Goal: Task Accomplishment & Management: Complete application form

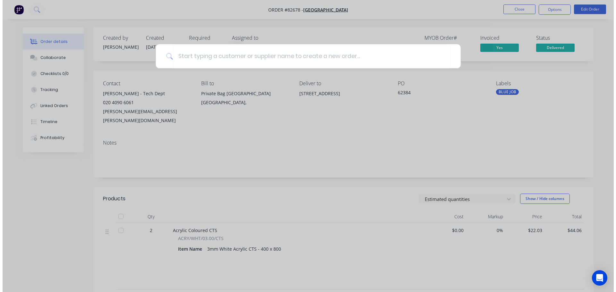
scroll to position [49, 0]
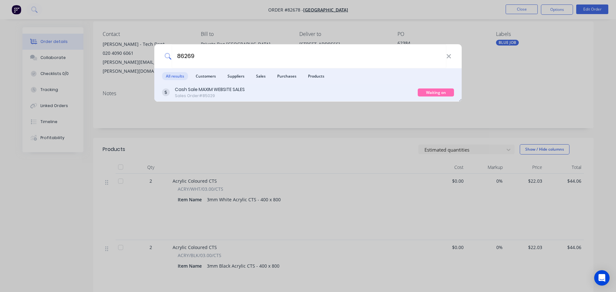
type input "86269"
click at [327, 93] on div "Cash Sale MAXIM WEBSITE SALES Sales Order #85029" at bounding box center [290, 92] width 256 height 13
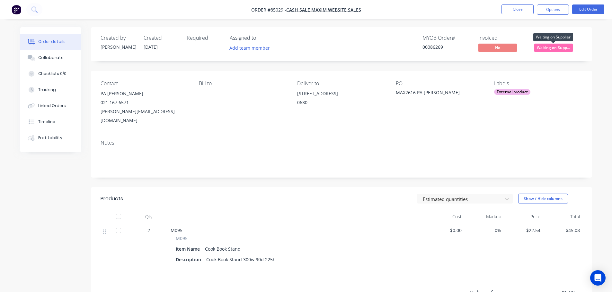
click at [551, 48] on span "Waiting on Supp..." at bounding box center [553, 48] width 39 height 8
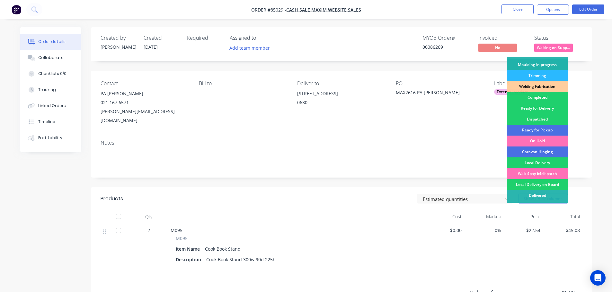
scroll to position [126, 0]
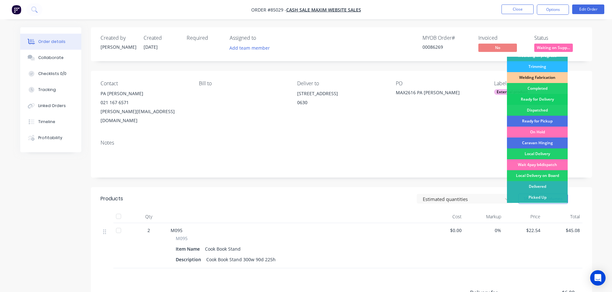
click at [553, 97] on div "Ready for Delivery" at bounding box center [537, 99] width 61 height 11
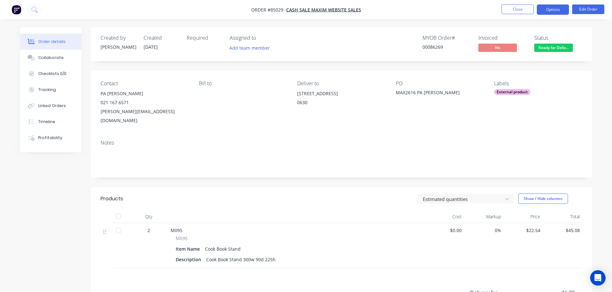
click at [554, 12] on button "Options" at bounding box center [552, 9] width 32 height 10
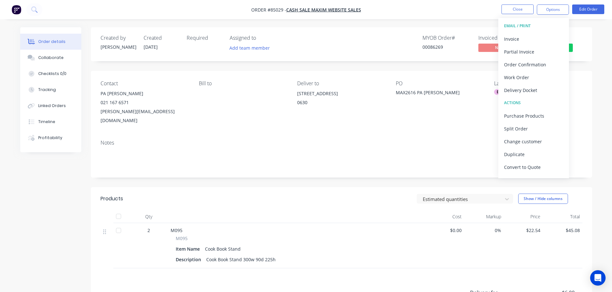
click at [529, 38] on div "Invoice" at bounding box center [533, 38] width 59 height 9
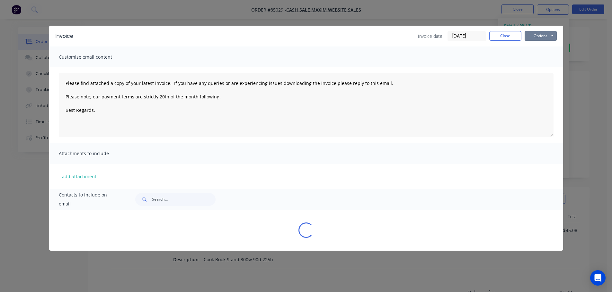
click at [538, 36] on button "Options" at bounding box center [540, 36] width 32 height 10
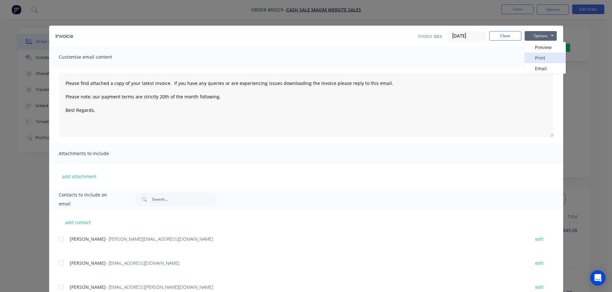
click at [539, 56] on button "Print" at bounding box center [544, 58] width 41 height 11
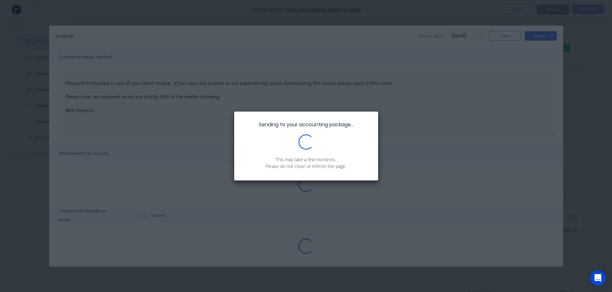
type textarea "Please find attached a copy of your latest invoice. If you have any queries or …"
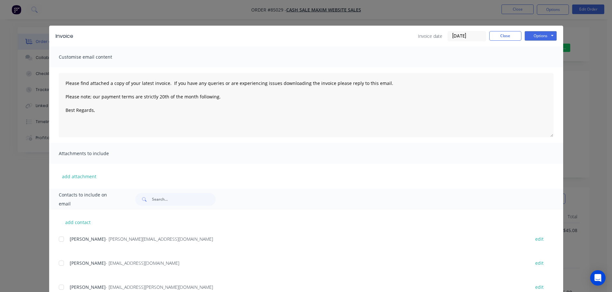
click at [35, 9] on div "Invoice Invoice date 06/10/25 Close Options Preview Print Email Customise email…" at bounding box center [306, 146] width 612 height 292
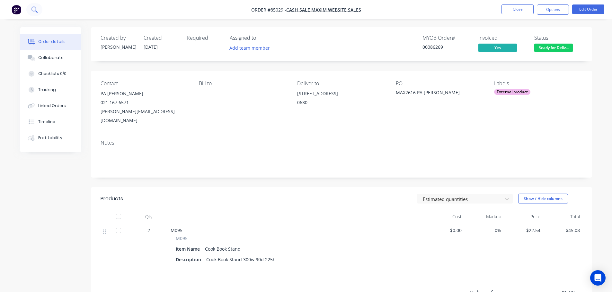
click at [32, 10] on icon at bounding box center [33, 8] width 5 height 5
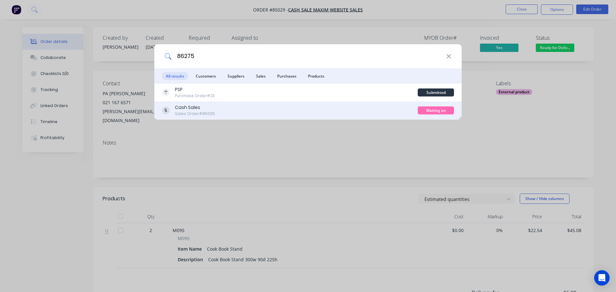
type input "86275"
click at [396, 108] on div "Cash Sales Sales Order #85035" at bounding box center [290, 110] width 256 height 13
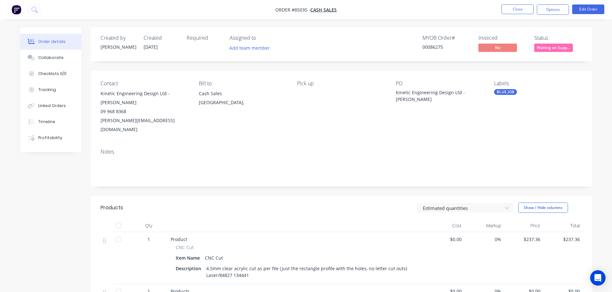
click at [544, 47] on span "Waiting on Supp..." at bounding box center [553, 48] width 39 height 8
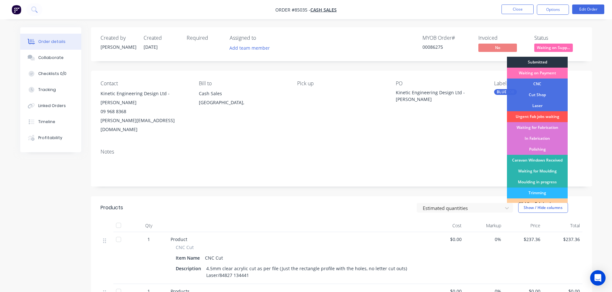
click at [544, 59] on div "Submitted" at bounding box center [537, 62] width 61 height 11
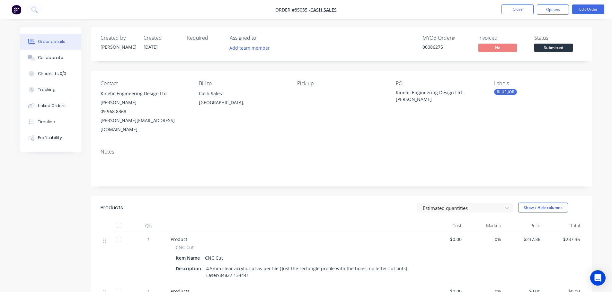
click at [41, 15] on nav "Order #85035 - Cash Sales Close Options Edit Order" at bounding box center [306, 9] width 612 height 19
click at [26, 7] on button at bounding box center [34, 9] width 16 height 13
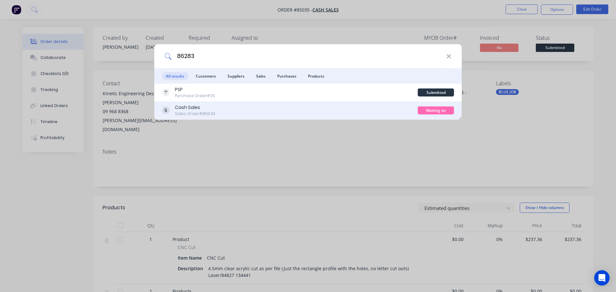
type input "86283"
click at [391, 109] on div "Cash Sales Sales Order #85043" at bounding box center [290, 110] width 256 height 13
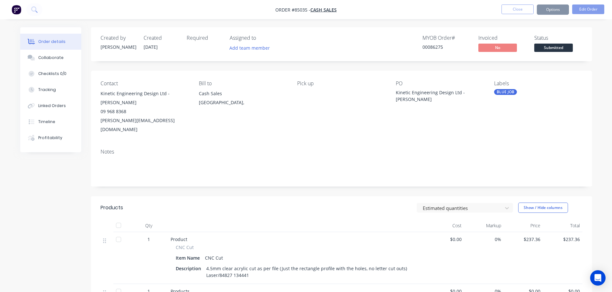
click at [549, 48] on span "Submitted" at bounding box center [553, 48] width 39 height 8
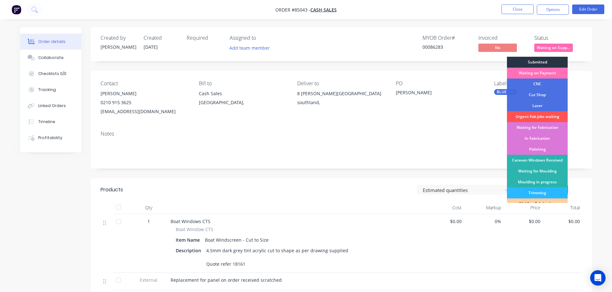
click at [551, 59] on div "Submitted" at bounding box center [537, 62] width 61 height 11
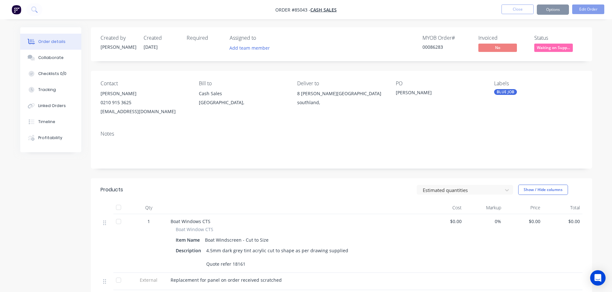
click at [490, 26] on div "Order details Collaborate Checklists 0/0 Tracking Linked Orders Timeline Profit…" at bounding box center [306, 209] width 612 height 419
click at [34, 7] on icon at bounding box center [34, 9] width 6 height 6
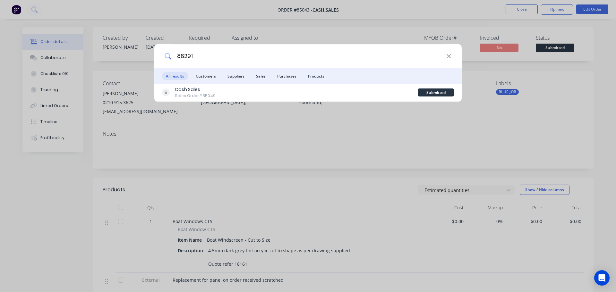
type input "86291"
click at [296, 86] on div "Cash Sales Sales Order #85049" at bounding box center [290, 92] width 256 height 13
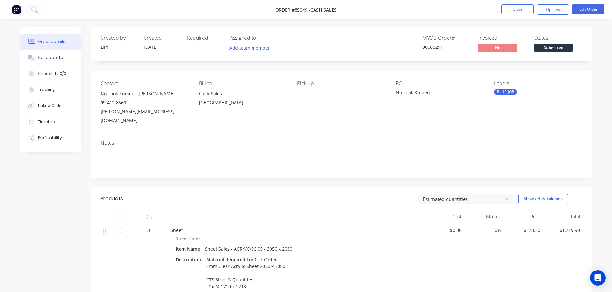
click at [549, 50] on span "Submitted" at bounding box center [553, 48] width 39 height 8
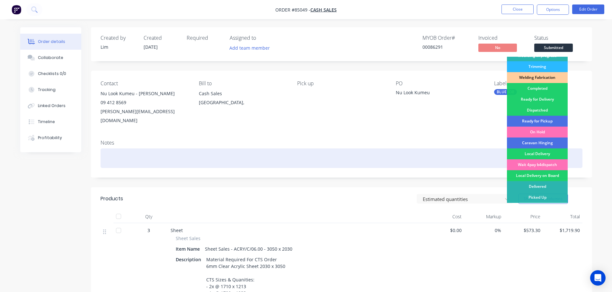
click at [541, 196] on div "Picked Up" at bounding box center [537, 197] width 61 height 11
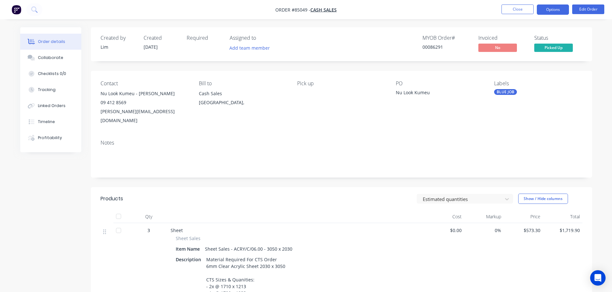
click at [558, 13] on nav "Order #85049 - Cash Sales Close Options Edit Order" at bounding box center [306, 9] width 612 height 19
click at [553, 10] on button "Options" at bounding box center [552, 9] width 32 height 10
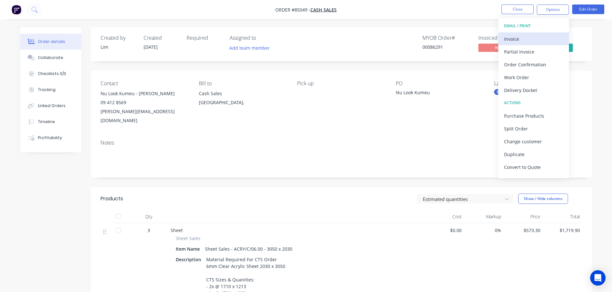
click at [532, 33] on button "Invoice" at bounding box center [533, 38] width 71 height 13
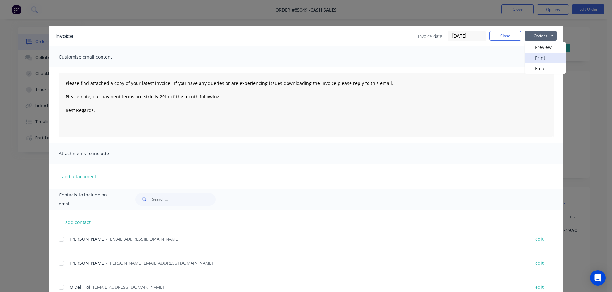
click at [540, 58] on button "Print" at bounding box center [544, 58] width 41 height 11
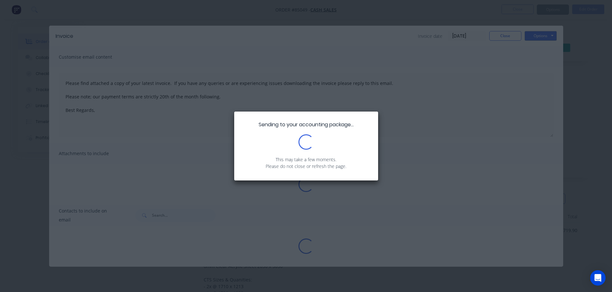
type textarea "Please find attached a copy of your latest invoice. If you have any queries or …"
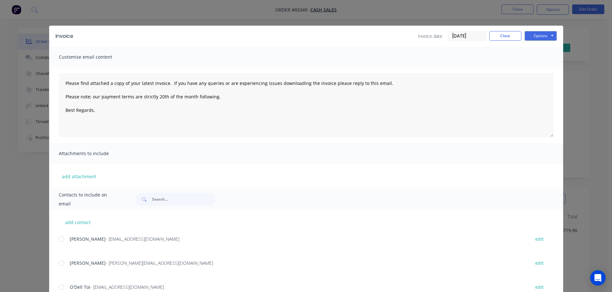
click at [501, 42] on div "Invoice Invoice date [DATE] Close Options Preview Print Email" at bounding box center [306, 36] width 514 height 21
click at [508, 25] on div "Invoice Invoice date 06/10/25 Close Options Preview Print Email Customise email…" at bounding box center [306, 146] width 612 height 292
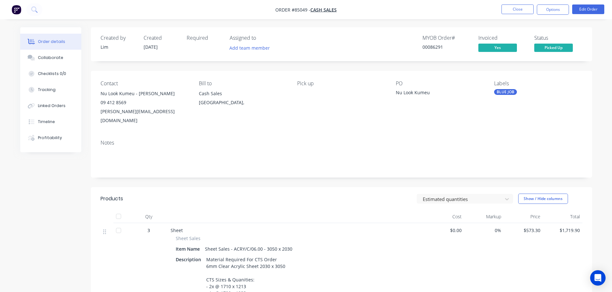
drag, startPoint x: 508, startPoint y: 25, endPoint x: 503, endPoint y: 28, distance: 5.2
drag, startPoint x: 503, startPoint y: 28, endPoint x: 257, endPoint y: 52, distance: 248.1
click at [257, 52] on button "Add team member" at bounding box center [249, 48] width 47 height 9
click at [179, 100] on div "09 412 8569" at bounding box center [144, 102] width 88 height 9
click at [524, 11] on button "Close" at bounding box center [517, 9] width 32 height 10
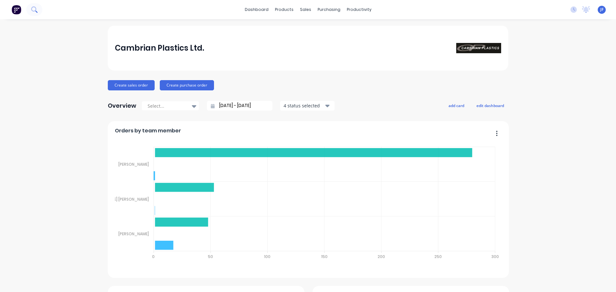
click at [36, 11] on button at bounding box center [34, 9] width 16 height 13
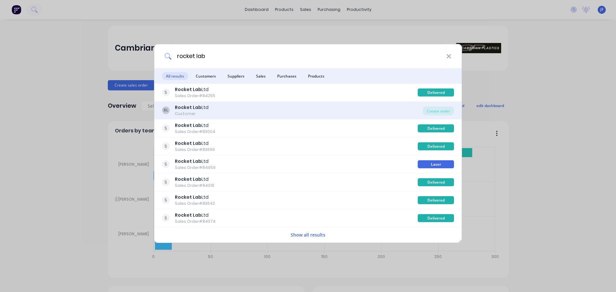
type input "rocket lab"
click at [369, 112] on div "RL Rocket Lab Ltd Customer" at bounding box center [292, 110] width 261 height 13
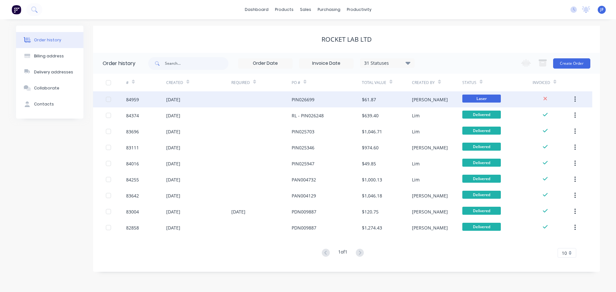
click at [287, 97] on div at bounding box center [261, 99] width 60 height 16
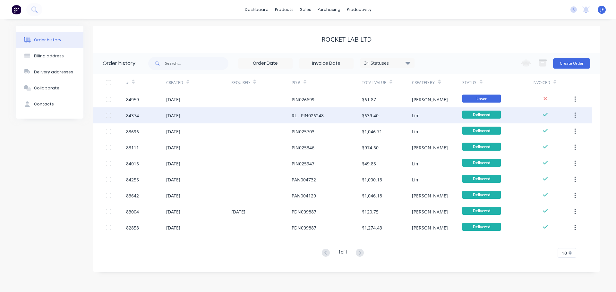
click at [215, 122] on div "[DATE]" at bounding box center [198, 116] width 65 height 16
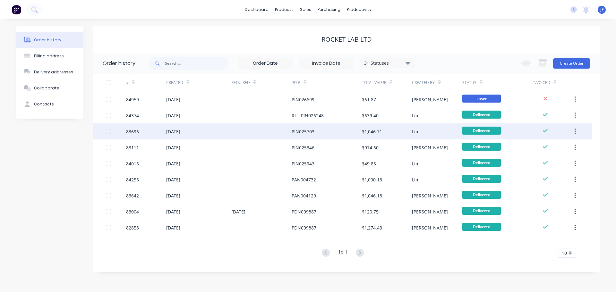
click at [200, 136] on div "[DATE]" at bounding box center [198, 132] width 65 height 16
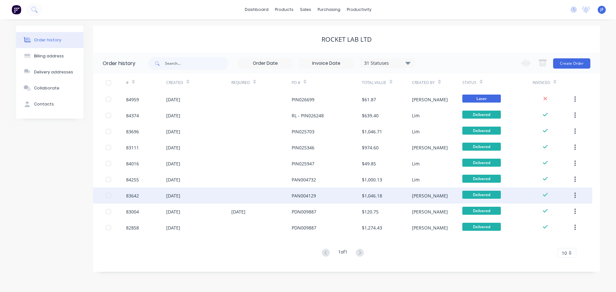
click at [245, 191] on div at bounding box center [261, 196] width 60 height 16
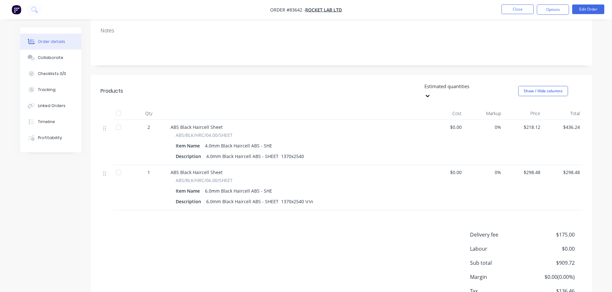
scroll to position [141, 0]
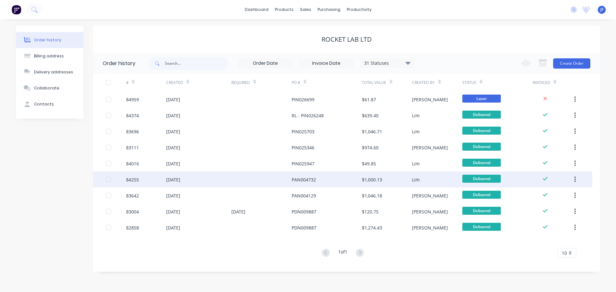
click at [216, 179] on div "[DATE]" at bounding box center [198, 180] width 65 height 16
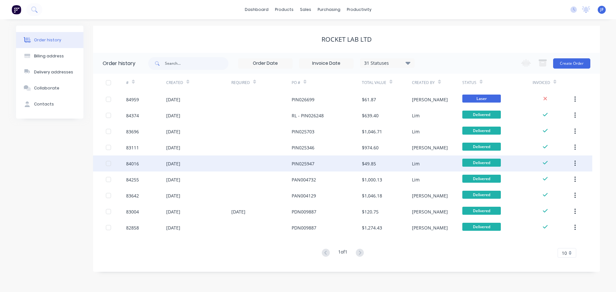
click at [184, 158] on div "18 Aug 2025" at bounding box center [198, 164] width 65 height 16
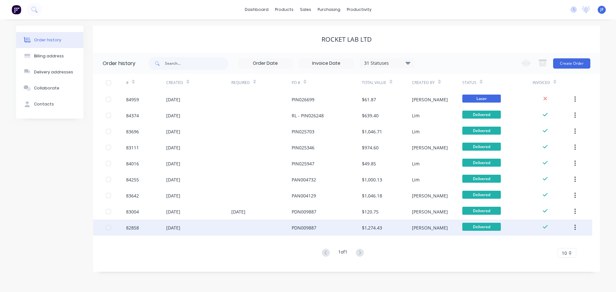
click at [227, 228] on div "24 Jun 2025" at bounding box center [198, 228] width 65 height 16
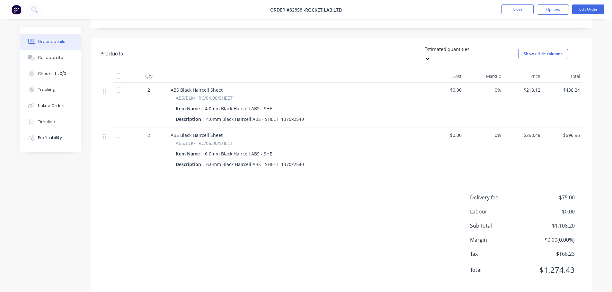
scroll to position [141, 0]
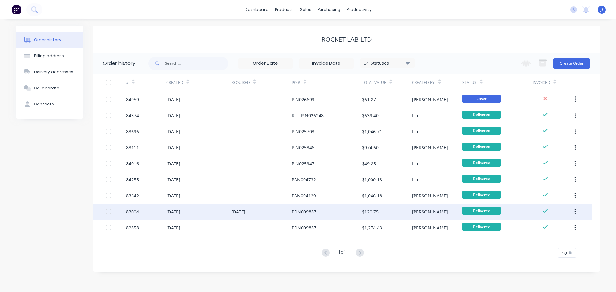
click at [314, 211] on div "PDN009887" at bounding box center [304, 212] width 25 height 7
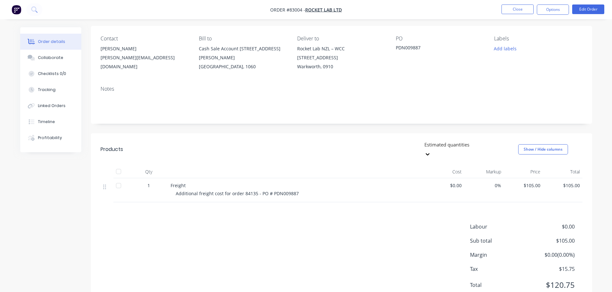
scroll to position [60, 0]
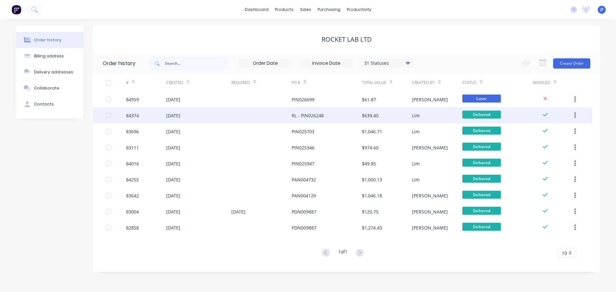
click at [245, 117] on div at bounding box center [261, 116] width 60 height 16
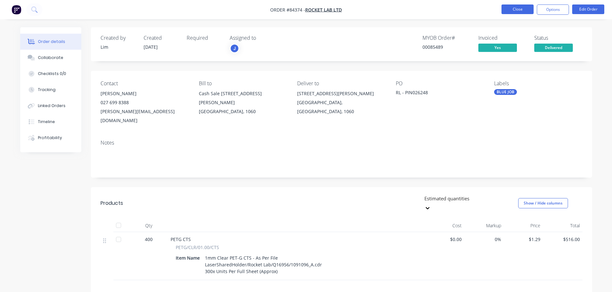
click at [513, 13] on button "Close" at bounding box center [517, 9] width 32 height 10
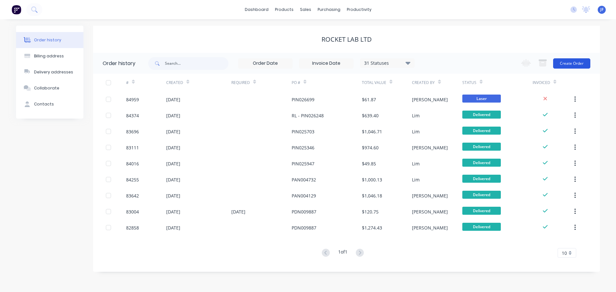
click at [571, 66] on button "Create Order" at bounding box center [571, 63] width 37 height 10
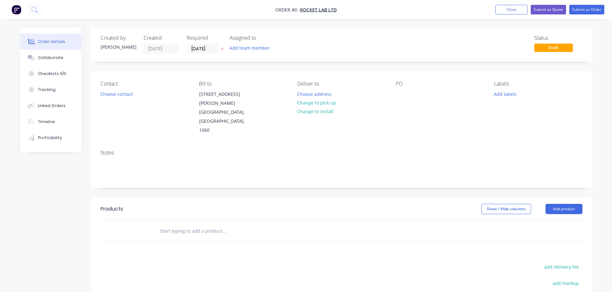
click at [222, 50] on icon "button" at bounding box center [222, 49] width 3 height 4
click at [115, 93] on button "Choose contact" at bounding box center [116, 94] width 39 height 9
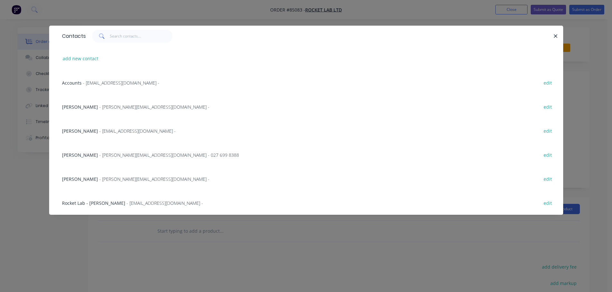
click at [132, 109] on span "- m.thomas@rocketlab.co.nz -" at bounding box center [154, 107] width 110 height 6
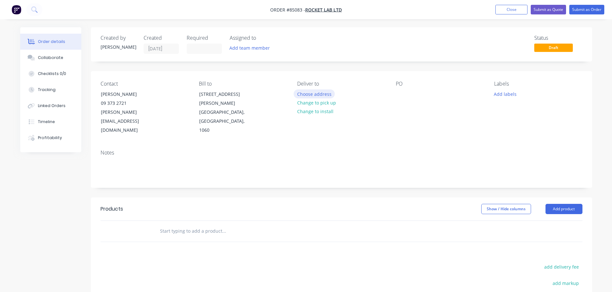
click at [320, 93] on button "Choose address" at bounding box center [313, 94] width 41 height 9
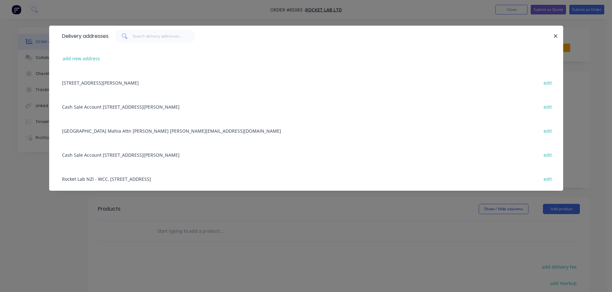
click at [117, 87] on div "25 Levene Place, Mt Wellington, Auckland, New Zealand, 1060 edit" at bounding box center [306, 83] width 494 height 24
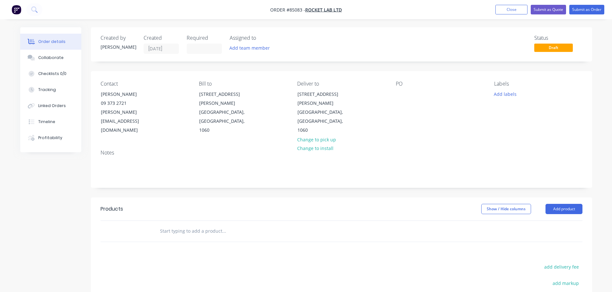
click at [183, 225] on input "text" at bounding box center [224, 231] width 128 height 13
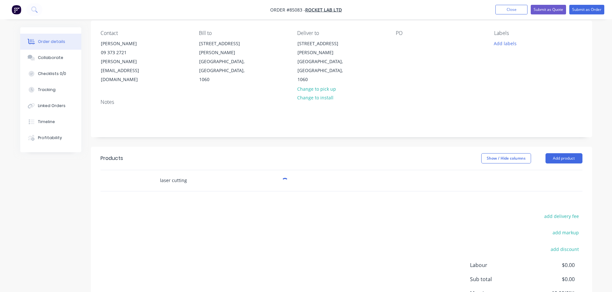
scroll to position [96, 0]
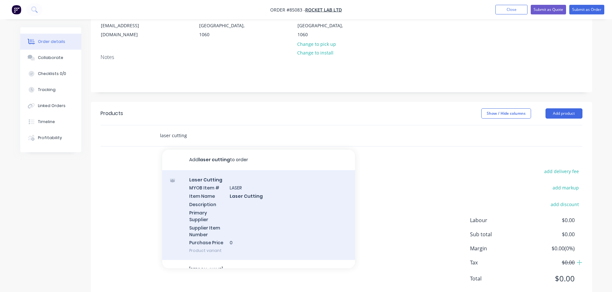
type input "laser cutting"
click at [205, 216] on div "Laser Cutting MYOB Item # LASER Item Name Laser Cutting Description Primary Sup…" at bounding box center [258, 215] width 193 height 90
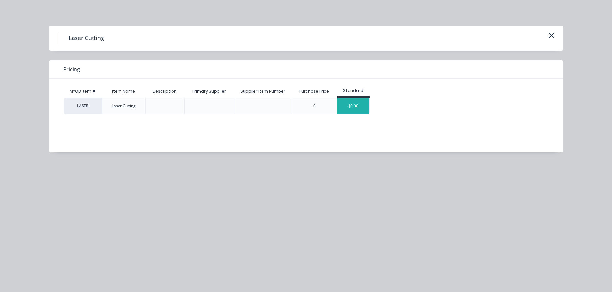
click at [338, 108] on div "$0.00" at bounding box center [353, 106] width 32 height 16
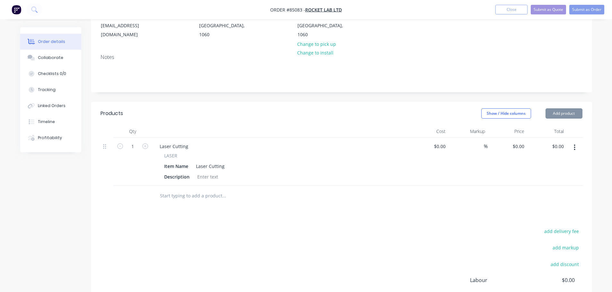
click at [213, 172] on div at bounding box center [208, 176] width 26 height 9
paste div
click at [211, 172] on div at bounding box center [208, 176] width 26 height 9
click at [213, 207] on div "Products Show / Hide columns Add product Qty Cost Markup Price Total 1 Laser Cu…" at bounding box center [341, 231] width 501 height 259
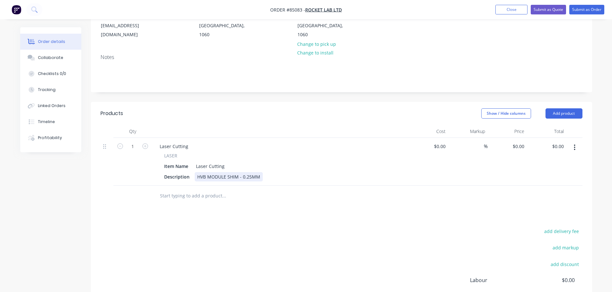
click at [260, 172] on div "HVB MODULE SHIM - 0.25MM" at bounding box center [229, 176] width 68 height 9
click at [271, 172] on div "HVB MODULE SHIM - 0.25MM Petg" at bounding box center [234, 176] width 79 height 9
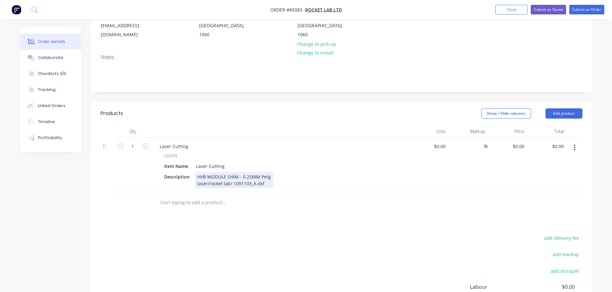
click at [234, 172] on div "HVB MODULE SHIM - 0.25MM Petg laser/rocket lab/ 1091103_A.dxf" at bounding box center [234, 180] width 79 height 16
click at [250, 193] on div at bounding box center [267, 203] width 231 height 21
click at [133, 142] on input "1" at bounding box center [132, 147] width 17 height 10
type input "400"
click at [484, 214] on div "Products Show / Hide columns Add product Qty Cost Markup Price Total 400 Laser …" at bounding box center [341, 235] width 501 height 266
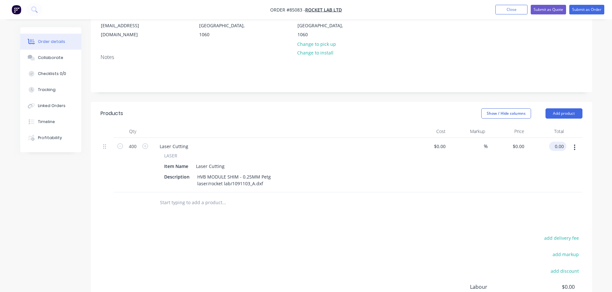
click at [564, 142] on input "0.00" at bounding box center [558, 146] width 15 height 9
type input "1.1188"
type input "$0.0028"
click at [550, 148] on div "$1.12 $1.12" at bounding box center [546, 165] width 39 height 55
type input "1.12"
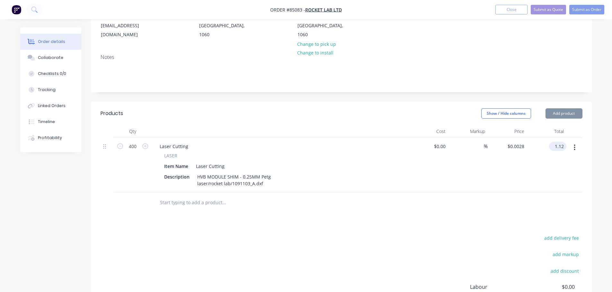
click at [551, 142] on div "1.12 $1.12" at bounding box center [557, 146] width 17 height 9
type input "0.0028"
type input "$1.12"
click at [519, 142] on input "0.0028" at bounding box center [517, 146] width 20 height 9
paste input "1.12"
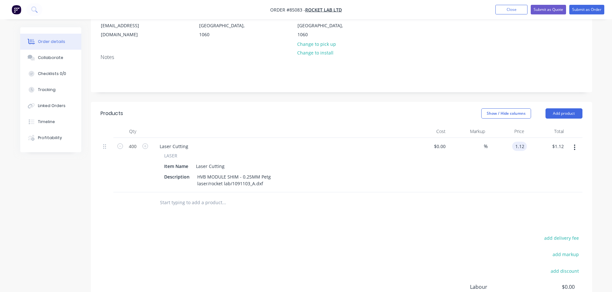
type input "$1.12"
type input "$448.00"
click at [520, 163] on div "$1.12 1.12" at bounding box center [506, 165] width 39 height 55
click at [518, 142] on input "1.12" at bounding box center [520, 146] width 12 height 9
type input "$1.1188"
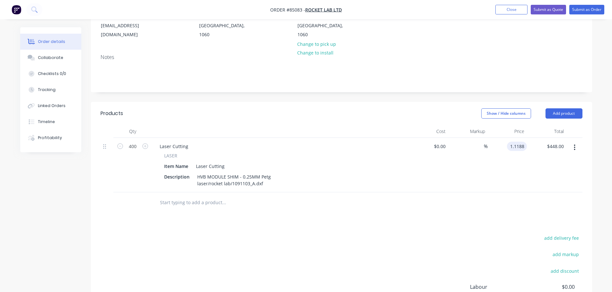
type input "$447.52"
click at [514, 193] on div at bounding box center [341, 203] width 482 height 21
click at [560, 234] on button "add delivery fee" at bounding box center [561, 238] width 41 height 9
type input "13"
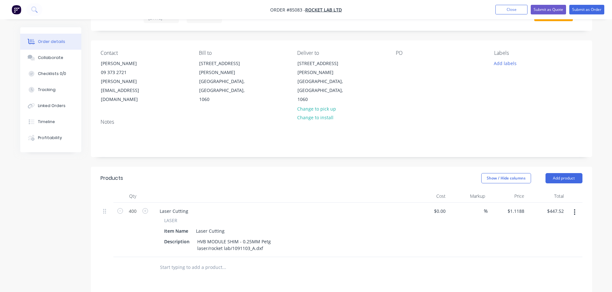
scroll to position [0, 0]
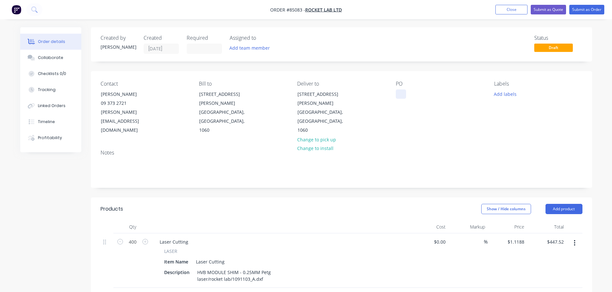
drag, startPoint x: 404, startPoint y: 92, endPoint x: 413, endPoint y: 92, distance: 9.0
click at [403, 92] on div at bounding box center [401, 94] width 10 height 9
paste div
click at [510, 93] on button "Add labels" at bounding box center [505, 94] width 30 height 9
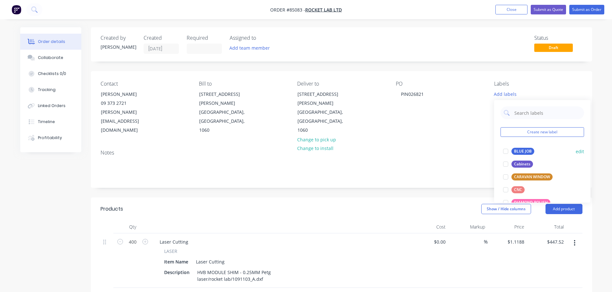
click at [508, 156] on div at bounding box center [505, 151] width 13 height 13
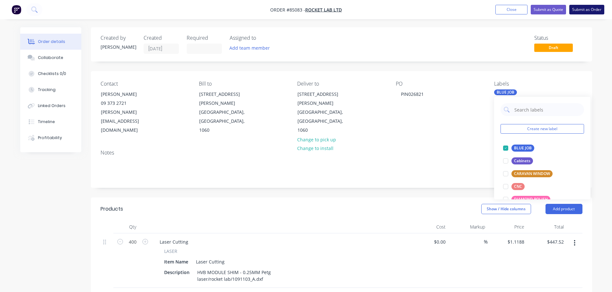
click at [592, 8] on button "Submit as Order" at bounding box center [586, 10] width 35 height 10
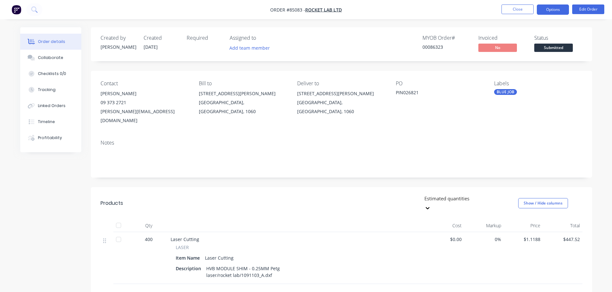
click at [560, 7] on button "Options" at bounding box center [552, 9] width 32 height 10
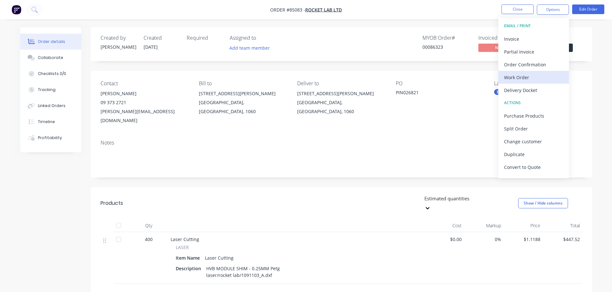
click at [517, 77] on div "Work Order" at bounding box center [533, 77] width 59 height 9
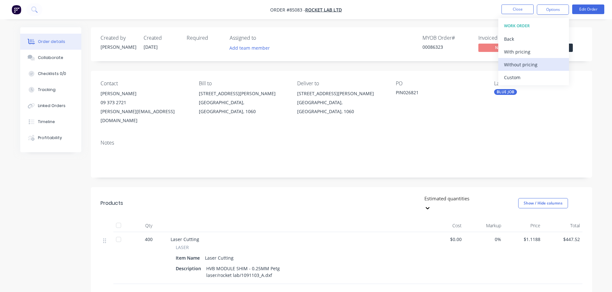
click at [518, 66] on div "Without pricing" at bounding box center [533, 64] width 59 height 9
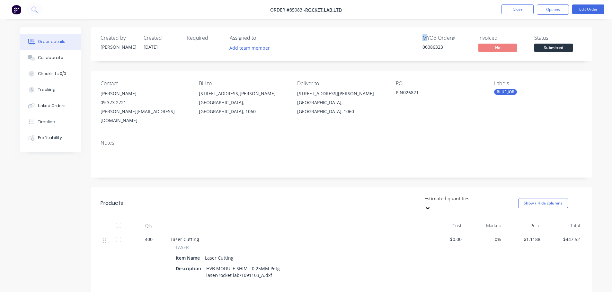
drag, startPoint x: 425, startPoint y: 30, endPoint x: 417, endPoint y: 30, distance: 8.4
click at [420, 30] on div "Created by Jess Created 06/10/25 Required Assigned to Add team member MYOB Orde…" at bounding box center [341, 44] width 501 height 34
click at [518, 11] on button "Close" at bounding box center [517, 9] width 32 height 10
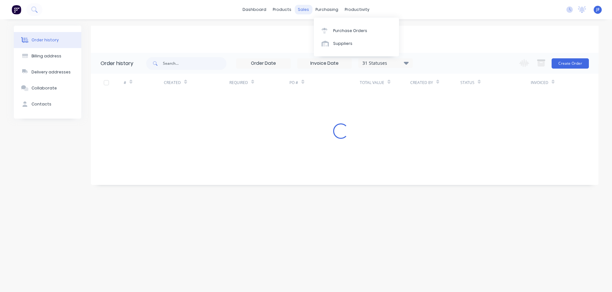
click at [307, 9] on div "sales" at bounding box center [303, 10] width 18 height 10
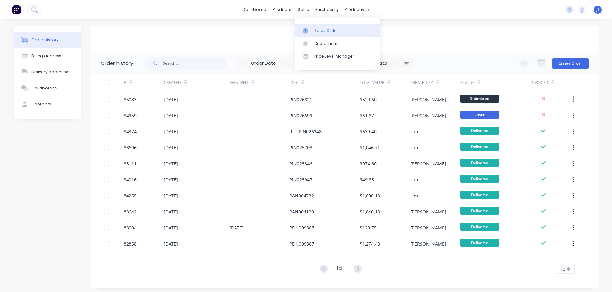
click at [325, 35] on link "Sales Orders" at bounding box center [337, 30] width 85 height 13
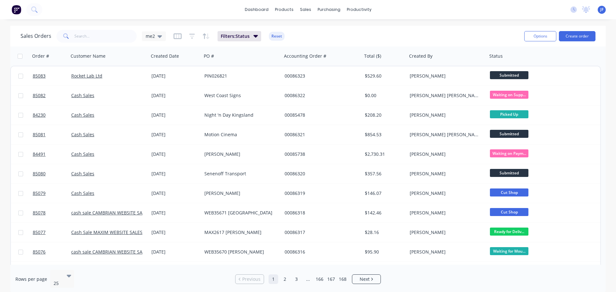
click at [173, 15] on div "dashboard products sales purchasing productivity dashboard products Product Cat…" at bounding box center [308, 9] width 616 height 19
click at [573, 35] on button "Create order" at bounding box center [577, 36] width 37 height 10
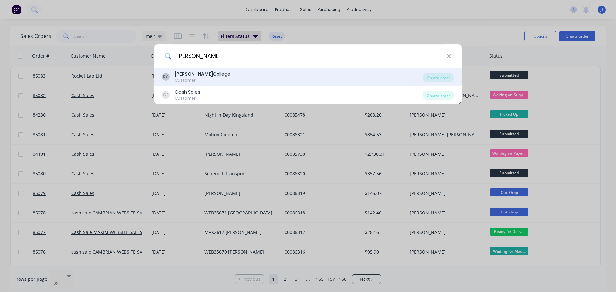
type input "rutherford"
click at [271, 76] on div "RC Rutherford College Customer" at bounding box center [292, 77] width 261 height 13
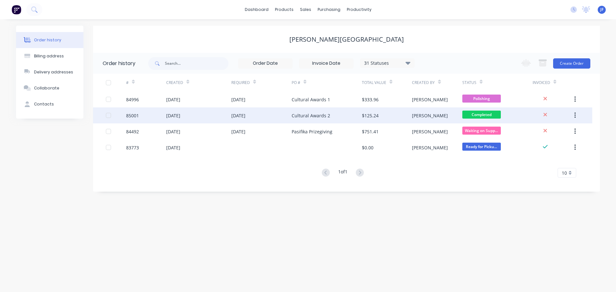
click at [357, 114] on div "Cultural Awards 2" at bounding box center [327, 116] width 70 height 16
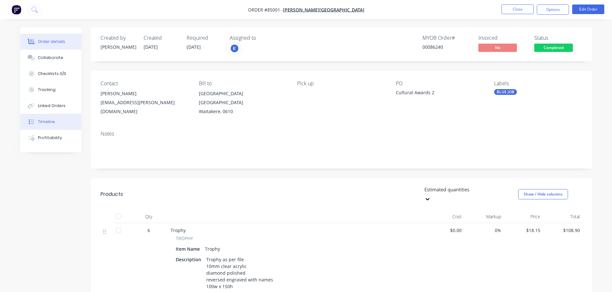
click at [64, 126] on button "Timeline" at bounding box center [50, 122] width 61 height 16
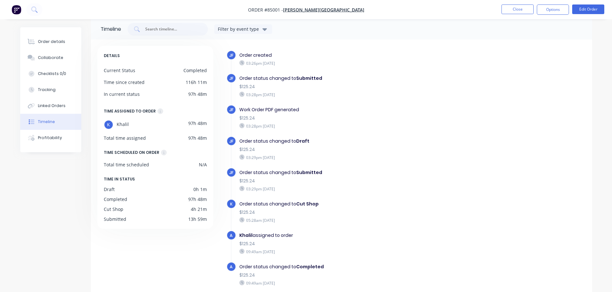
scroll to position [38, 0]
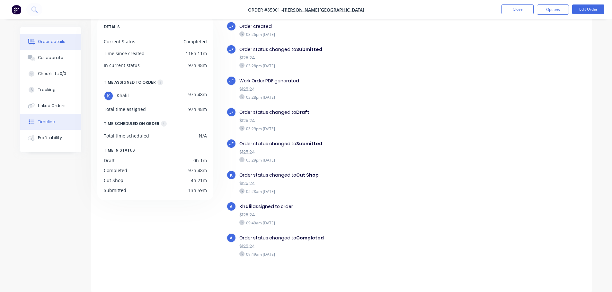
click at [51, 41] on div "Order details" at bounding box center [51, 42] width 27 height 6
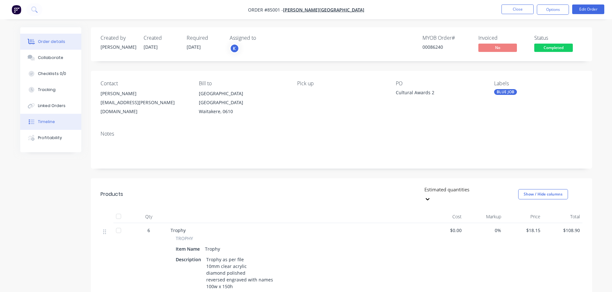
click at [53, 128] on button "Timeline" at bounding box center [50, 122] width 61 height 16
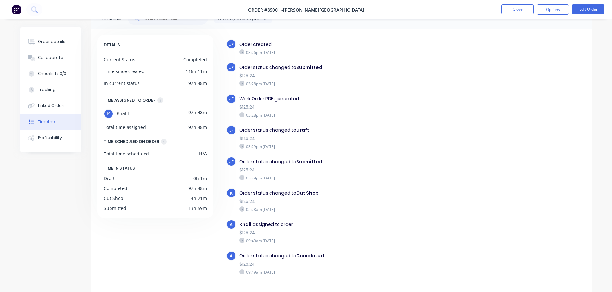
scroll to position [38, 0]
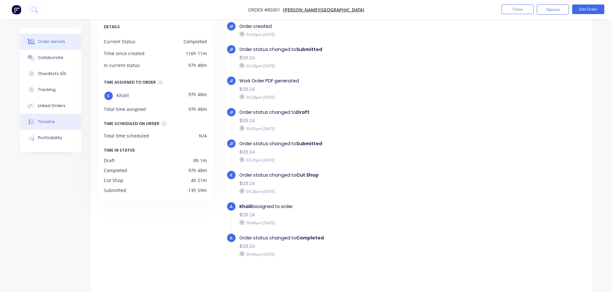
click at [32, 37] on button "Order details" at bounding box center [50, 42] width 61 height 16
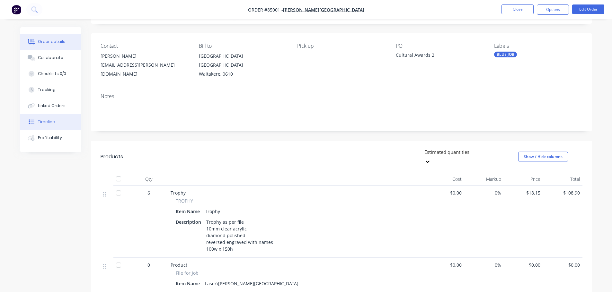
click at [52, 123] on div "Timeline" at bounding box center [46, 122] width 17 height 6
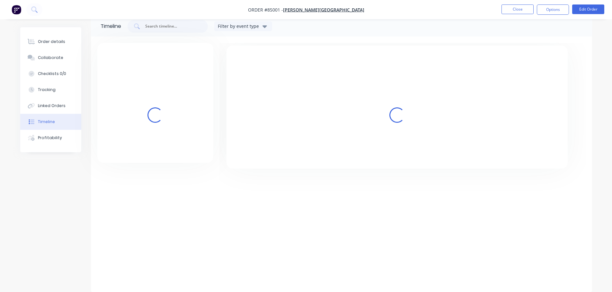
scroll to position [38, 0]
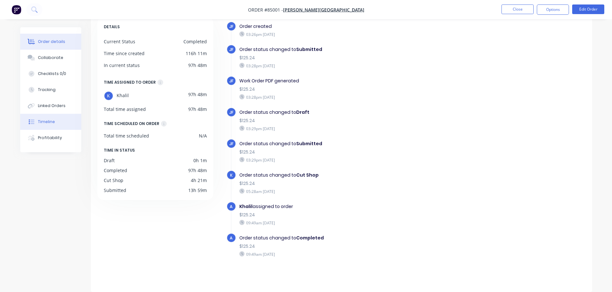
click at [46, 44] on div "Order details" at bounding box center [51, 42] width 27 height 6
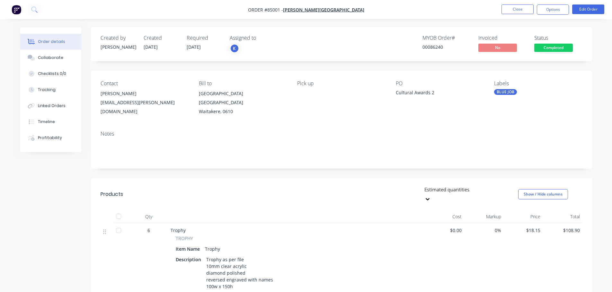
click at [561, 40] on div "Completed" at bounding box center [553, 37] width 25 height 8
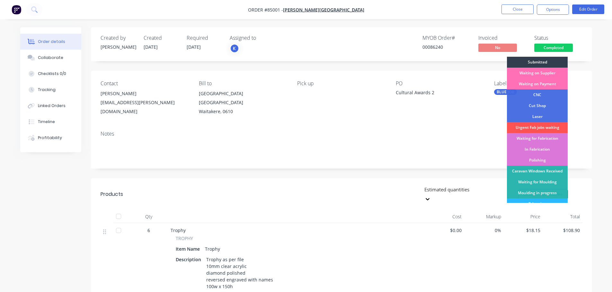
click at [557, 47] on span "Completed" at bounding box center [553, 48] width 39 height 8
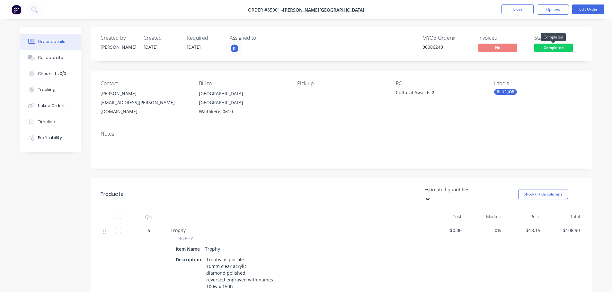
click at [557, 47] on span "Completed" at bounding box center [553, 48] width 39 height 8
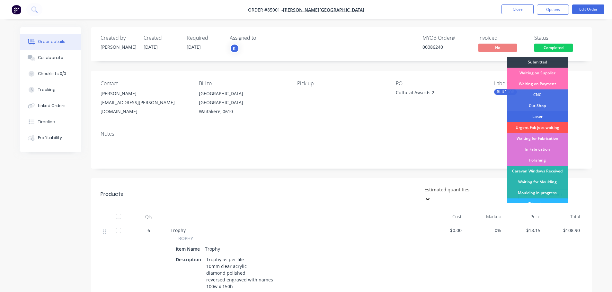
click at [551, 112] on div "Laser" at bounding box center [537, 116] width 61 height 11
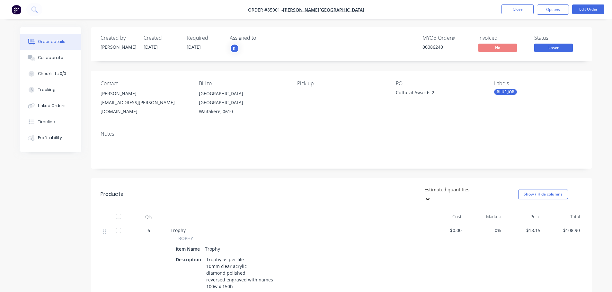
click at [530, 45] on div "MYOB Order # 00086240 Invoiced No Status Laser" at bounding box center [438, 44] width 288 height 19
click at [553, 12] on button "Options" at bounding box center [552, 9] width 32 height 10
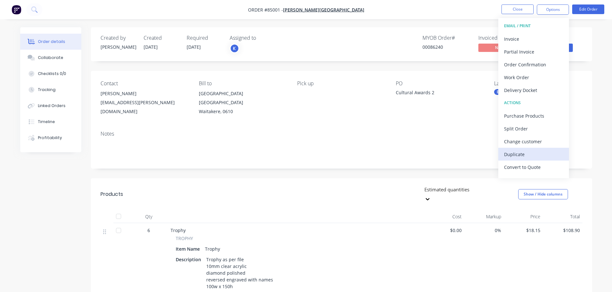
click at [521, 150] on div "Duplicate" at bounding box center [533, 154] width 59 height 9
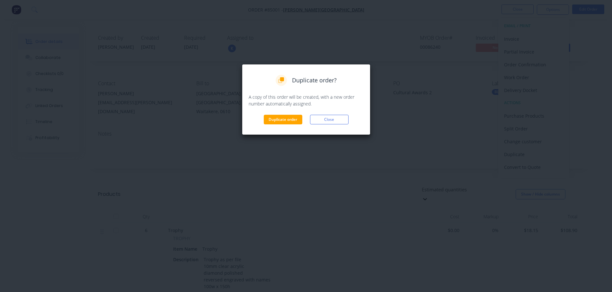
click at [270, 115] on div "Duplicate order? A copy of this order will be created, with a new order number …" at bounding box center [305, 100] width 115 height 50
click at [270, 120] on button "Duplicate order" at bounding box center [283, 120] width 39 height 10
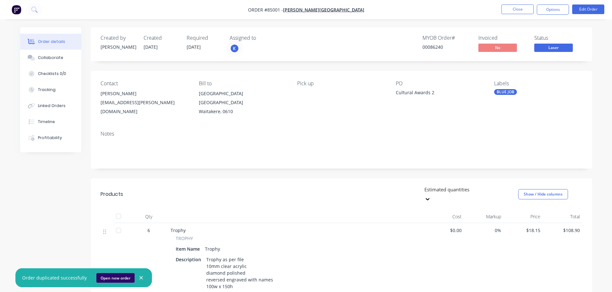
click at [99, 278] on button "Open new order" at bounding box center [115, 279] width 38 height 10
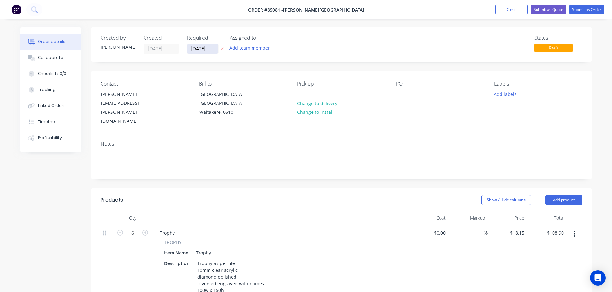
click at [199, 49] on input "[DATE]" at bounding box center [202, 49] width 31 height 10
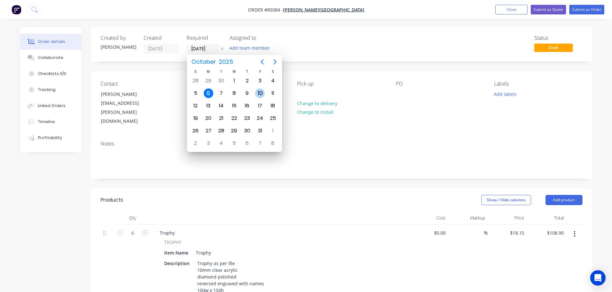
click at [258, 92] on div "10" at bounding box center [260, 94] width 10 height 10
type input "10/10/25"
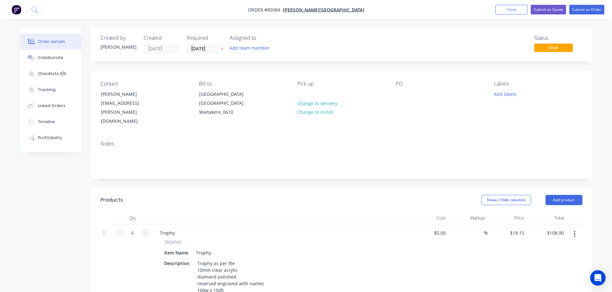
click at [314, 49] on div "Status Draft" at bounding box center [438, 44] width 288 height 19
click at [400, 94] on div at bounding box center [401, 94] width 10 height 9
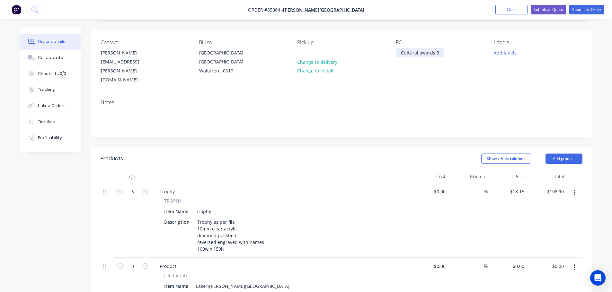
scroll to position [64, 0]
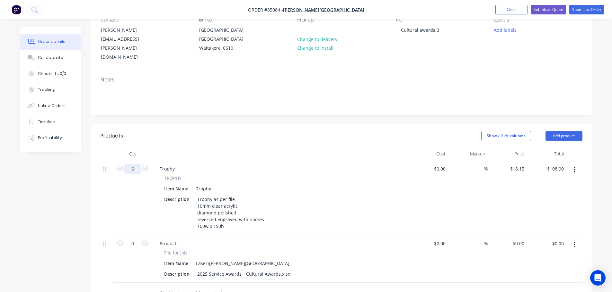
click at [134, 164] on input "6" at bounding box center [132, 169] width 17 height 10
type input "22"
type input "$399.30"
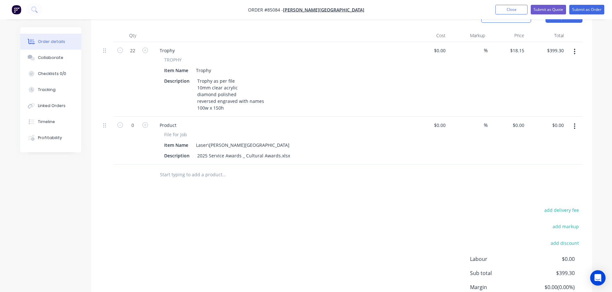
scroll to position [193, 0]
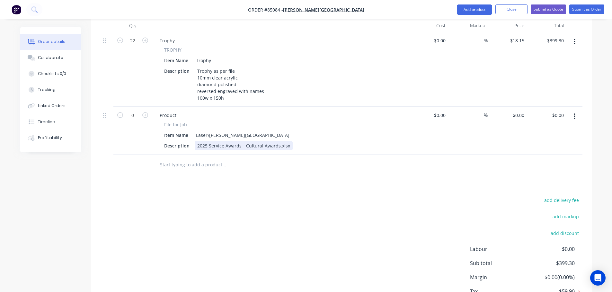
drag, startPoint x: 237, startPoint y: 137, endPoint x: 228, endPoint y: 138, distance: 8.7
click at [237, 141] on div "2025 Service Awards _ Cultural Awards.xlsx" at bounding box center [244, 145] width 98 height 9
drag, startPoint x: 195, startPoint y: 136, endPoint x: 387, endPoint y: 134, distance: 192.0
click at [387, 141] on div "Description 2025 Service Awards _ Cultural Awards.xlsx" at bounding box center [278, 145] width 235 height 9
paste div
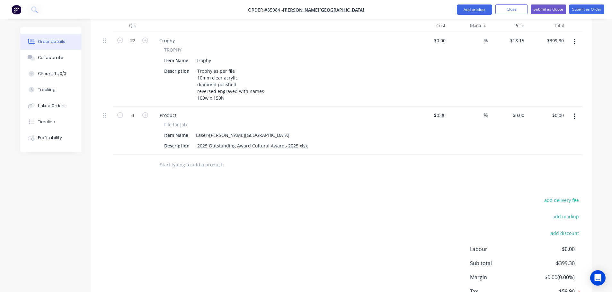
click at [344, 182] on div "Products Show / Hide columns Add product Qty Cost Markup Price Total 22 Trophy …" at bounding box center [341, 163] width 501 height 334
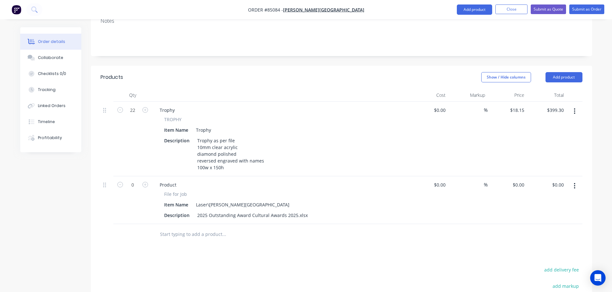
scroll to position [0, 0]
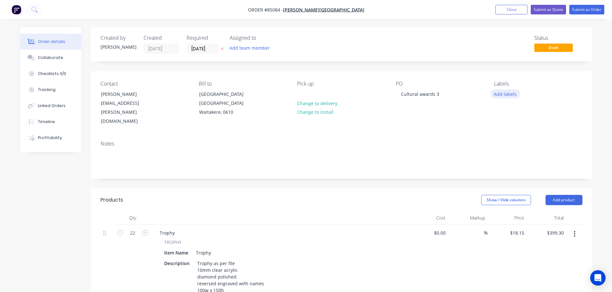
click at [508, 93] on button "Add labels" at bounding box center [505, 94] width 30 height 9
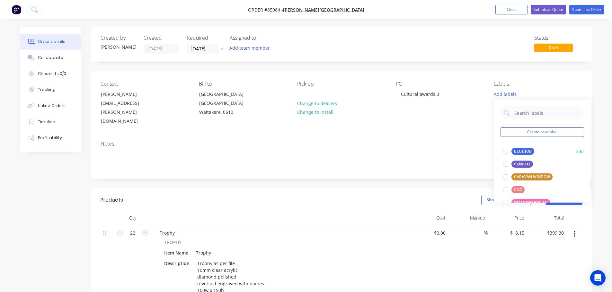
click at [522, 150] on div "BLUE JOB" at bounding box center [522, 151] width 23 height 7
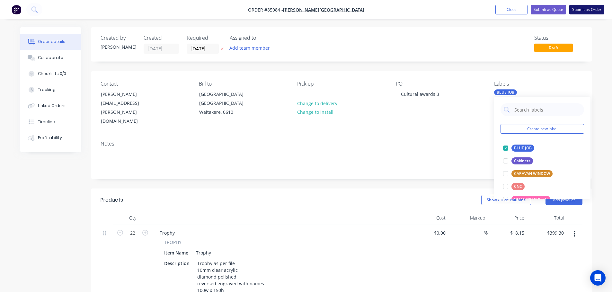
click at [579, 13] on button "Submit as Order" at bounding box center [586, 10] width 35 height 10
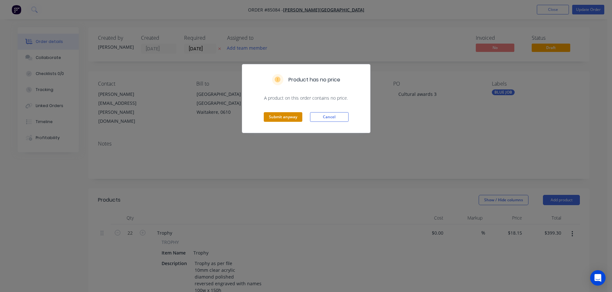
click at [267, 114] on button "Submit anyway" at bounding box center [283, 117] width 39 height 10
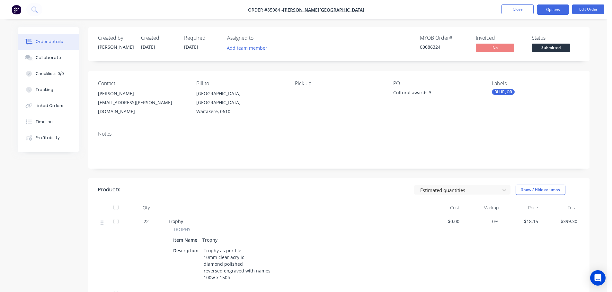
click at [552, 11] on button "Options" at bounding box center [552, 9] width 32 height 10
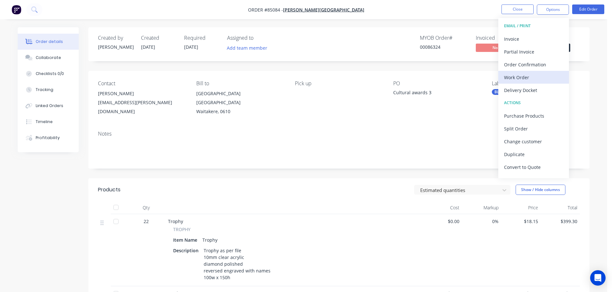
click at [527, 75] on div "Work Order" at bounding box center [533, 77] width 59 height 9
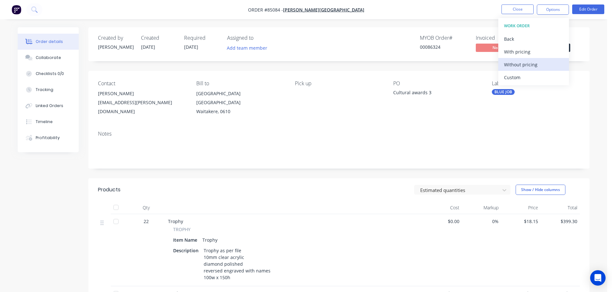
click at [529, 64] on div "Without pricing" at bounding box center [533, 64] width 59 height 9
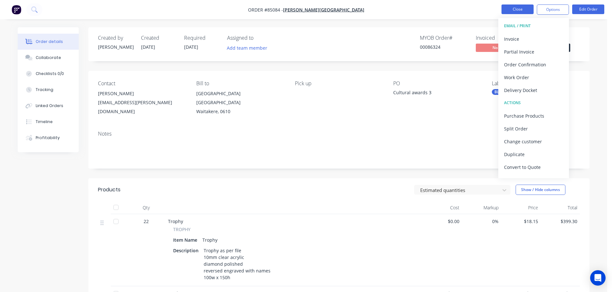
click at [525, 9] on button "Close" at bounding box center [517, 9] width 32 height 10
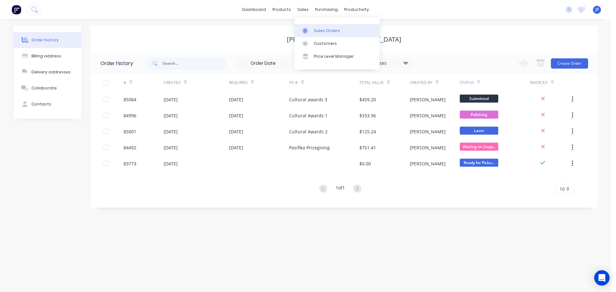
click at [316, 24] on div "Sales Orders Customers Price Level Manager" at bounding box center [337, 44] width 85 height 52
drag, startPoint x: 317, startPoint y: 29, endPoint x: 308, endPoint y: 32, distance: 9.7
click at [317, 29] on div "Sales Orders" at bounding box center [327, 31] width 26 height 6
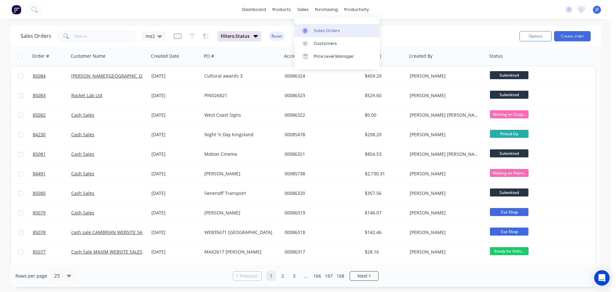
click at [321, 29] on div "Sales Orders" at bounding box center [327, 31] width 26 height 6
click at [560, 34] on button "Create order" at bounding box center [572, 36] width 37 height 10
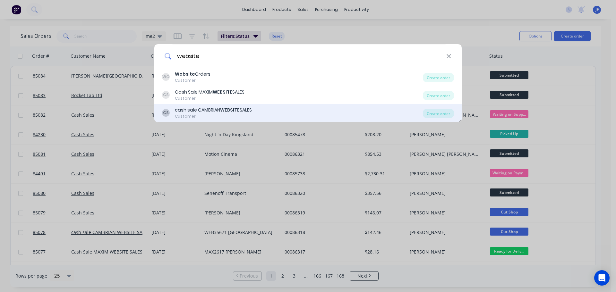
type input "website"
click at [294, 110] on div "CS cash sale CAMBRIAN WEBSITE SALES Customer" at bounding box center [292, 113] width 261 height 13
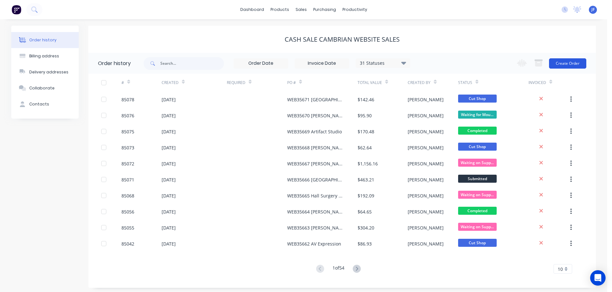
click at [556, 67] on button "Create Order" at bounding box center [567, 63] width 37 height 10
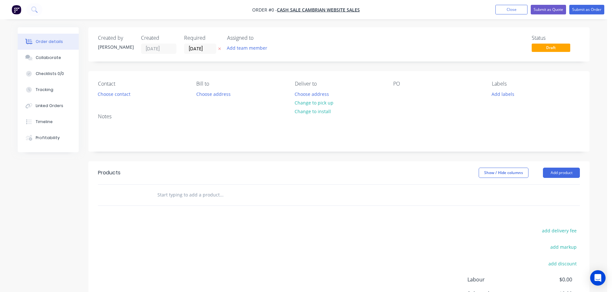
click at [219, 49] on icon "button" at bounding box center [219, 49] width 3 height 4
click at [130, 91] on button "Choose contact" at bounding box center [113, 94] width 39 height 9
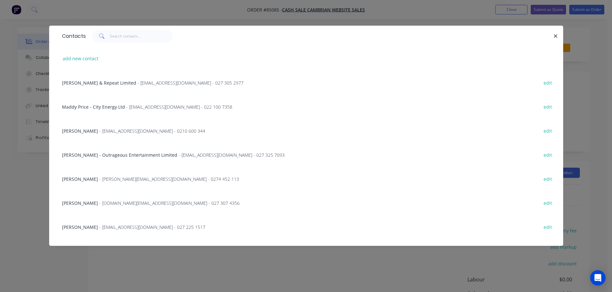
click at [119, 45] on div "Contacts" at bounding box center [306, 36] width 514 height 21
click at [122, 41] on input "text" at bounding box center [141, 36] width 63 height 13
paste input "Leith Haarhoff"
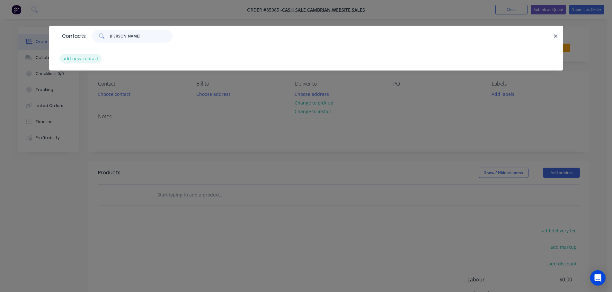
type input "Leith Haarhoff"
click at [90, 58] on button "add new contact" at bounding box center [80, 58] width 42 height 9
select select "NZ"
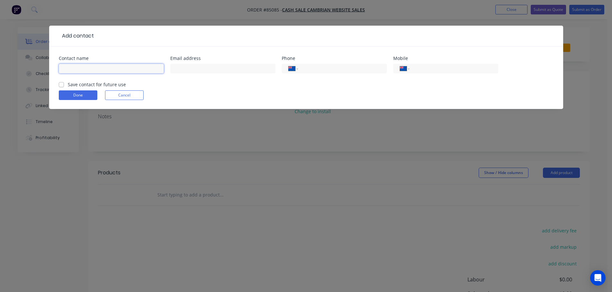
click at [87, 68] on input "text" at bounding box center [111, 69] width 105 height 10
paste input "Leith Haarhoff"
type input "Leith Haarhoff"
click at [83, 86] on label "Save contact for future use" at bounding box center [97, 84] width 58 height 7
click at [64, 86] on input "Save contact for future use" at bounding box center [61, 84] width 5 height 6
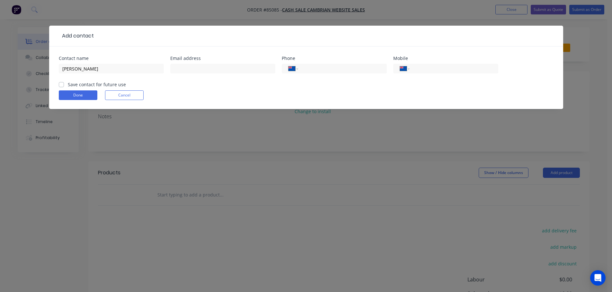
checkbox input "true"
click at [126, 70] on input "Leith Haarhoff" at bounding box center [111, 69] width 105 height 10
paste input "BioLumic Limited"
type input "Leith Haarhoff - BioLumic Limited"
click at [444, 70] on input "tel" at bounding box center [452, 68] width 77 height 7
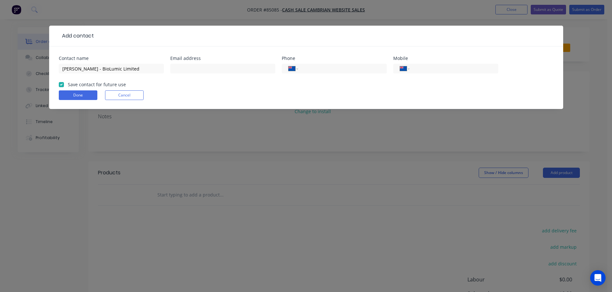
paste input "44276524456"
type input "44276524456"
click at [193, 73] on input "text" at bounding box center [222, 69] width 105 height 10
paste input "electronicsteam@biolumic.com"
type input "electronicsteam@biolumic.com"
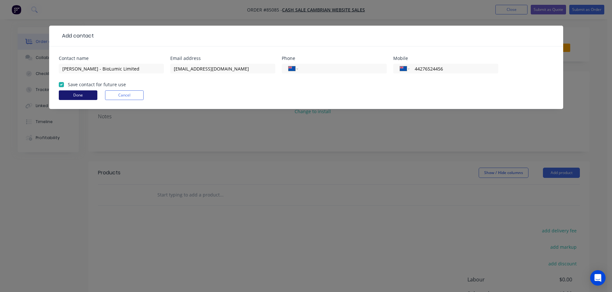
click at [82, 93] on form "Contact name Leith Haarhoff - BioLumic Limited Email address electronicsteam@bi…" at bounding box center [306, 82] width 494 height 53
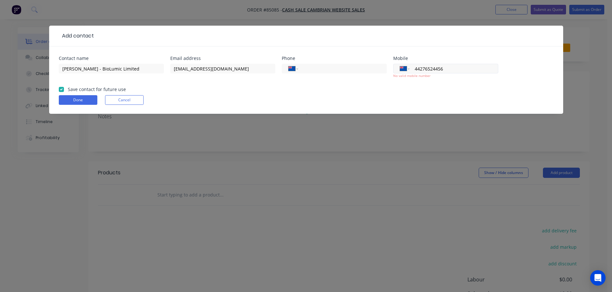
click at [479, 69] on input "44276524456" at bounding box center [452, 68] width 77 height 7
click at [403, 72] on select "International Afghanistan Åland Islands Albania Algeria American Samoa Andorra …" at bounding box center [405, 68] width 10 height 9
select select "AU"
click at [400, 64] on select "International Afghanistan Åland Islands Albania Algeria American Samoa Andorra …" at bounding box center [405, 68] width 10 height 9
drag, startPoint x: 447, startPoint y: 95, endPoint x: 455, endPoint y: 74, distance: 21.9
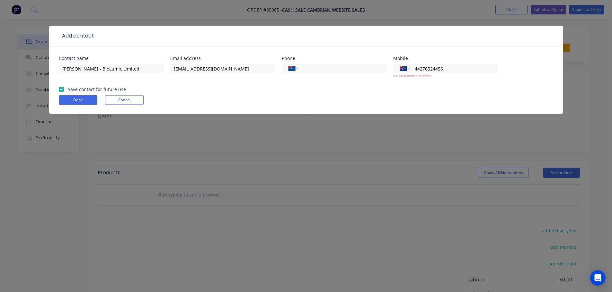
click at [447, 94] on form "Contact name Leith Haarhoff - BioLumic Limited Email address electronicsteam@bi…" at bounding box center [306, 85] width 494 height 58
drag, startPoint x: 456, startPoint y: 69, endPoint x: 394, endPoint y: 75, distance: 62.6
click at [394, 75] on div "International Afghanistan Åland Islands Albania Algeria American Samoa Andorra …" at bounding box center [445, 71] width 105 height 14
click at [86, 101] on button "Done" at bounding box center [78, 100] width 39 height 10
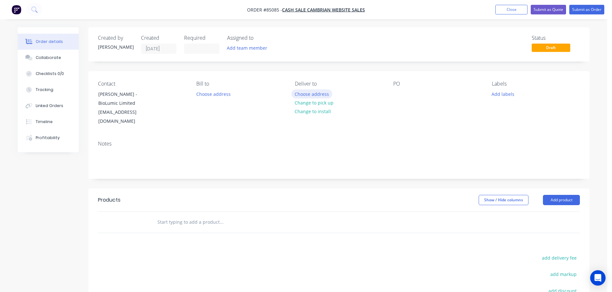
click at [322, 93] on button "Choose address" at bounding box center [311, 94] width 41 height 9
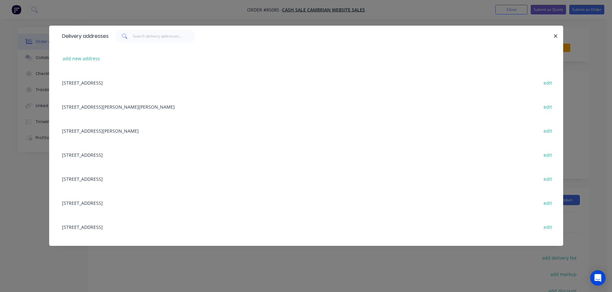
click at [149, 20] on div "Delivery addresses add new address [STREET_ADDRESS][GEOGRAPHIC_DATA] edit [STRE…" at bounding box center [306, 146] width 612 height 292
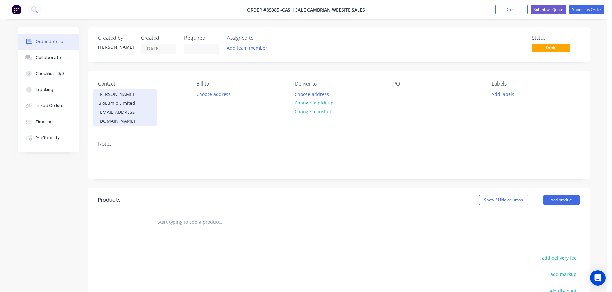
click at [129, 96] on div "Leith Haarhoff - BioLumic Limited" at bounding box center [124, 99] width 53 height 18
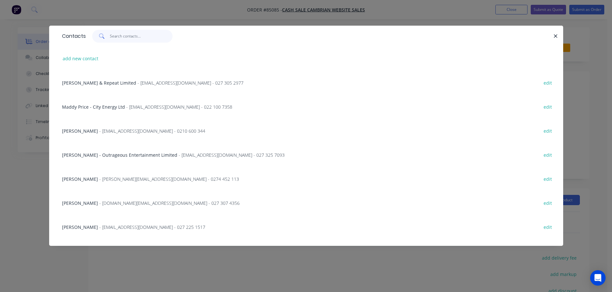
click at [147, 33] on input "text" at bounding box center [141, 36] width 63 height 13
type input "biol"
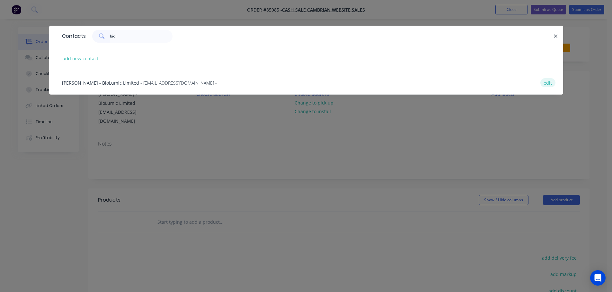
click at [545, 83] on button "edit" at bounding box center [547, 82] width 15 height 9
select select "NZ"
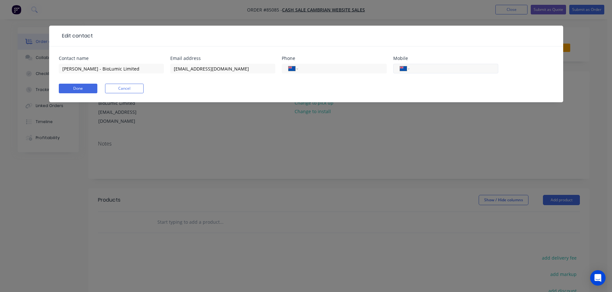
click at [465, 69] on input "tel" at bounding box center [452, 68] width 77 height 7
paste input "tel"
click at [424, 71] on input "tel" at bounding box center [452, 68] width 77 height 7
paste input "44276524456"
drag, startPoint x: 420, startPoint y: 69, endPoint x: 381, endPoint y: 70, distance: 38.9
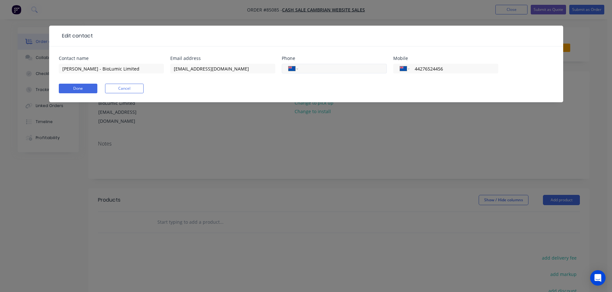
click at [381, 70] on div "Contact name Leith Haarhoff - BioLumic Limited Email address electronicsteam@bi…" at bounding box center [306, 68] width 494 height 25
type input "027 652 4456"
click at [79, 87] on button "Done" at bounding box center [78, 89] width 39 height 10
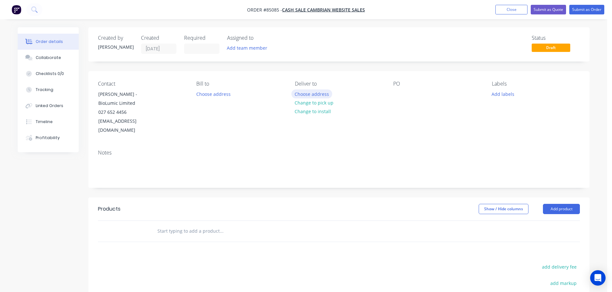
click at [309, 98] on button "Choose address" at bounding box center [311, 94] width 41 height 9
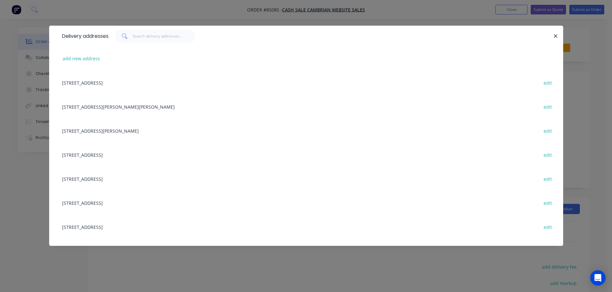
click at [59, 52] on div "add new address" at bounding box center [306, 59] width 494 height 24
click at [66, 57] on button "add new address" at bounding box center [81, 58] width 44 height 9
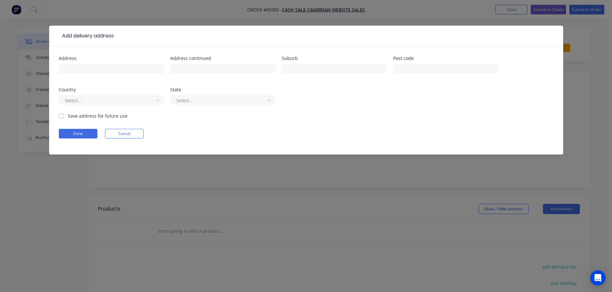
click at [101, 63] on div at bounding box center [111, 71] width 105 height 19
click at [100, 66] on input "text" at bounding box center [111, 69] width 105 height 10
paste input "21 Dairy Farm Rd Linton Palmerston North 4472"
type input "21 Dairy Farm Rd Linton Palmerston North 4472"
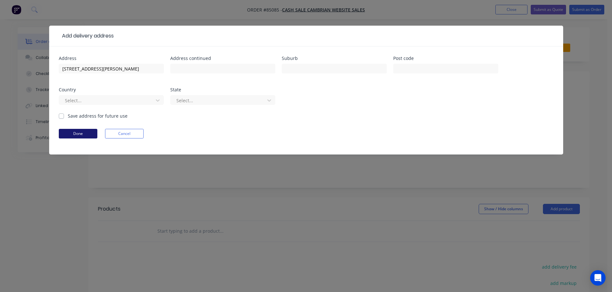
click at [91, 134] on button "Done" at bounding box center [78, 134] width 39 height 10
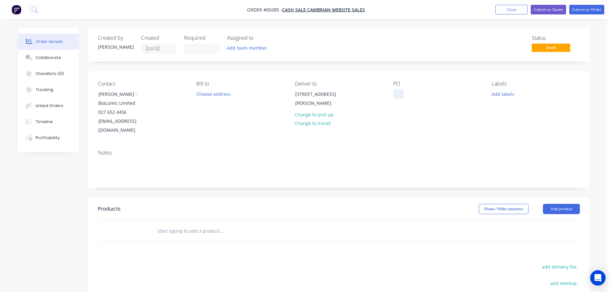
click at [398, 96] on div at bounding box center [398, 94] width 10 height 9
drag, startPoint x: 133, startPoint y: 93, endPoint x: 171, endPoint y: 104, distance: 40.4
click at [171, 104] on div "Contact Leith Haarhoff - BioLumic Limited 027 652 4456 electronicsteam@biolumic…" at bounding box center [142, 108] width 88 height 54
copy div "BioLumic Limited"
click at [425, 93] on div "WEB35672" at bounding box center [409, 94] width 33 height 9
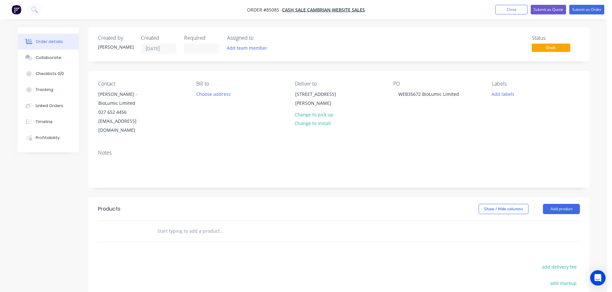
click at [247, 225] on input "text" at bounding box center [221, 231] width 128 height 13
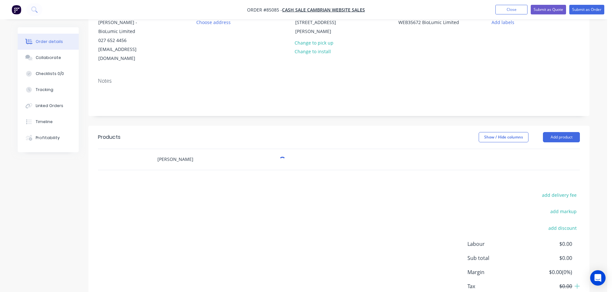
scroll to position [105, 0]
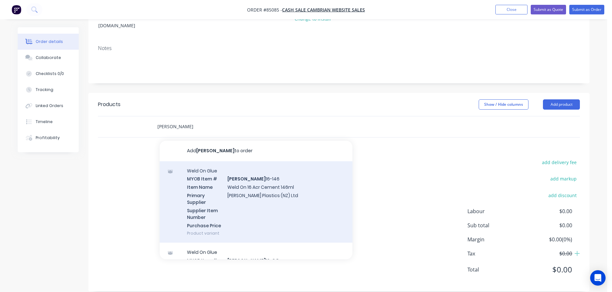
type input "weldon"
click at [212, 185] on div "Weld On Glue MYOB Item # WELDON 16-146 Item Name Weld On 16 Acr Cement 146ml Pr…" at bounding box center [256, 202] width 193 height 82
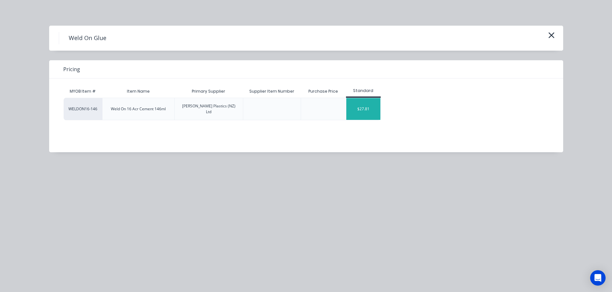
click at [364, 110] on div "$27.81" at bounding box center [363, 109] width 34 height 22
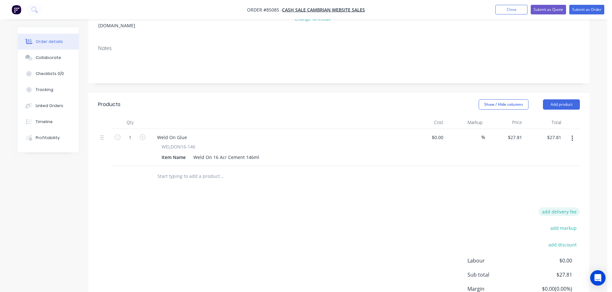
click at [555, 208] on button "add delivery fee" at bounding box center [558, 212] width 41 height 9
type input "12.17"
click at [342, 208] on div "Delivery fee Delivery fee Delivery fee name (Optional) 12.17 12.17 $0 add marku…" at bounding box center [339, 269] width 482 height 122
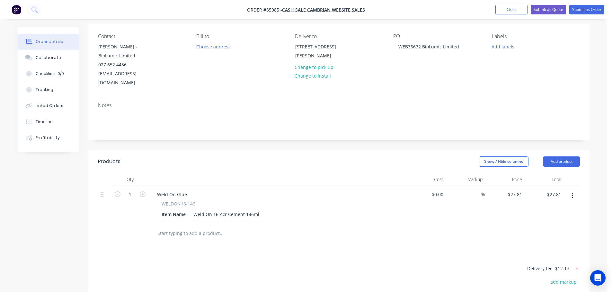
scroll to position [22, 0]
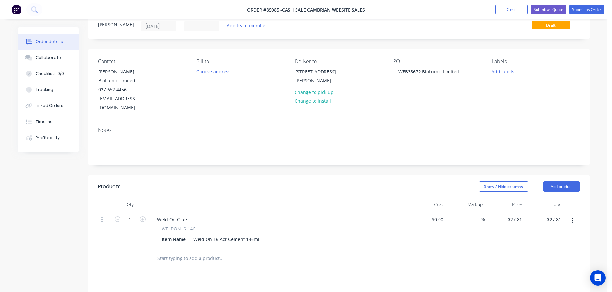
click at [596, 3] on nav "Order #85085 - cash sale CAMBRIAN WEBSITE SALES Add product Close Submit as Quo…" at bounding box center [306, 9] width 612 height 19
click at [595, 9] on button "Submit as Order" at bounding box center [586, 10] width 35 height 10
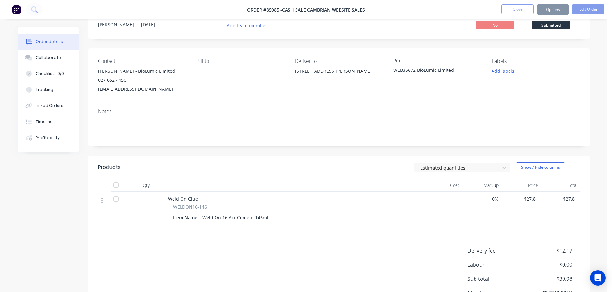
scroll to position [0, 0]
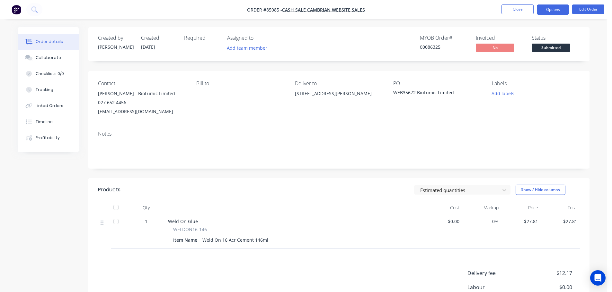
click at [562, 8] on button "Options" at bounding box center [552, 9] width 32 height 10
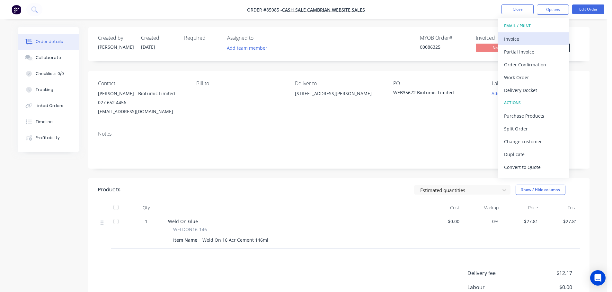
click at [537, 40] on div "Invoice" at bounding box center [533, 38] width 59 height 9
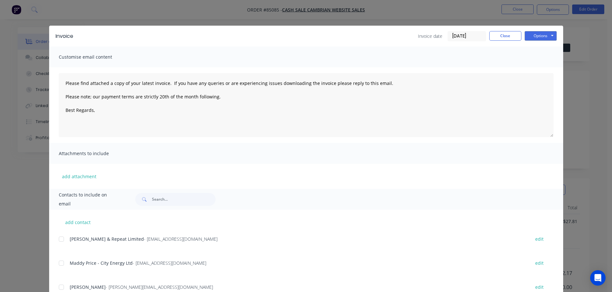
click at [544, 36] on button "Options" at bounding box center [540, 36] width 32 height 10
click at [542, 54] on button "Print" at bounding box center [544, 58] width 41 height 11
type textarea "Please find attached a copy of your latest invoice. If you have any queries or …"
click at [496, 30] on div "Invoice Invoice date 06/10/25 Close Options Preview Print Email" at bounding box center [306, 36] width 514 height 21
click at [516, 34] on button "Close" at bounding box center [505, 36] width 32 height 10
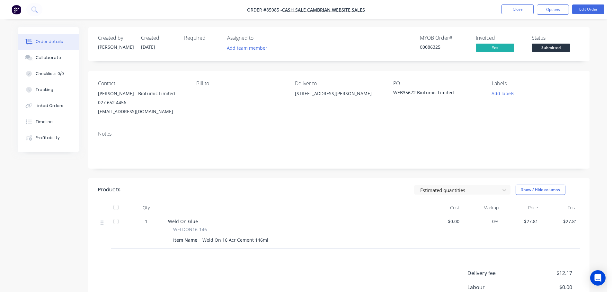
drag, startPoint x: 536, startPoint y: 43, endPoint x: 537, endPoint y: 46, distance: 3.6
click at [537, 43] on div "Status Submitted" at bounding box center [555, 44] width 48 height 19
click at [548, 45] on span "Submitted" at bounding box center [550, 48] width 39 height 8
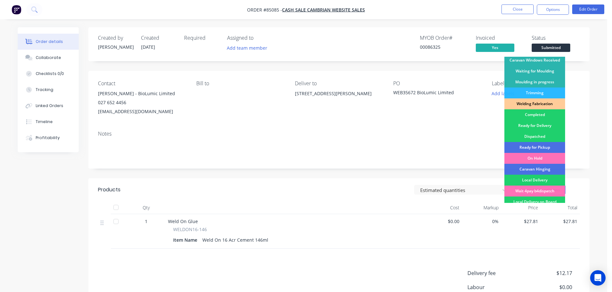
scroll to position [126, 0]
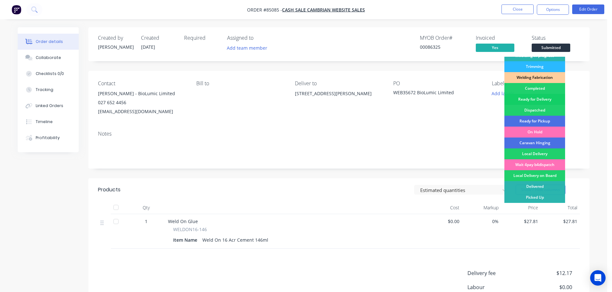
click at [537, 100] on div "Ready for Delivery" at bounding box center [534, 99] width 61 height 11
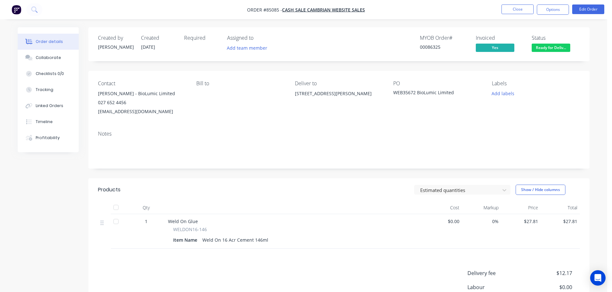
click at [430, 46] on div "00086325" at bounding box center [444, 47] width 48 height 7
copy div "00086325"
click at [558, 11] on button "Options" at bounding box center [552, 9] width 32 height 10
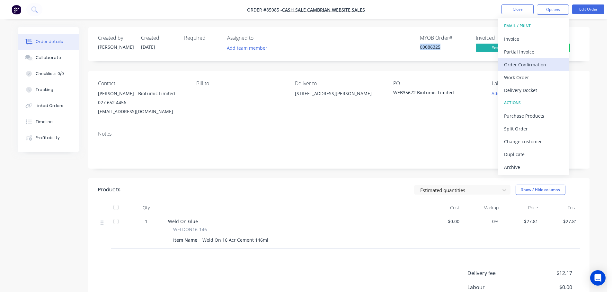
click at [531, 64] on div "Order Confirmation" at bounding box center [533, 64] width 59 height 9
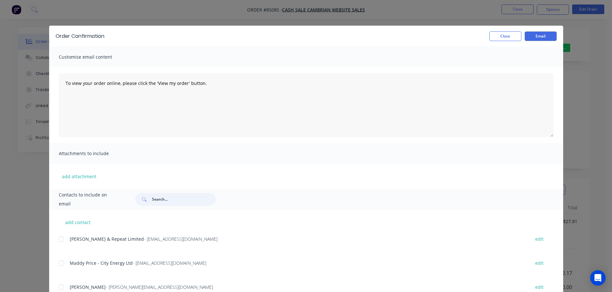
click at [197, 196] on input "text" at bounding box center [184, 199] width 64 height 13
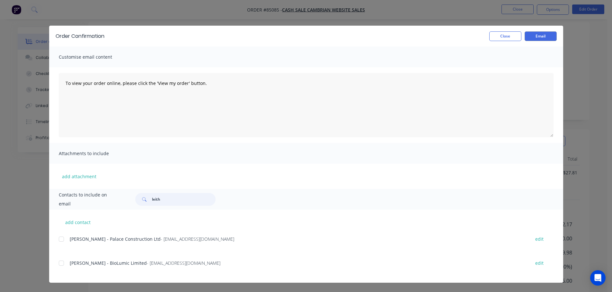
scroll to position [64, 0]
type input "leith"
click at [58, 262] on div "add contact Matt Sleith - Palace Construction Ltd - info@palaceconstruction.co.…" at bounding box center [306, 246] width 514 height 73
click at [62, 265] on div at bounding box center [61, 263] width 13 height 13
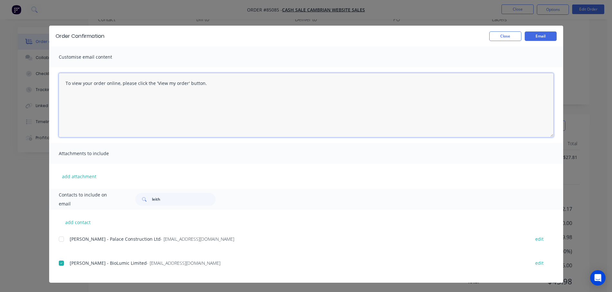
click at [206, 112] on textarea "To view your order online, please click the 'View my order' button." at bounding box center [306, 105] width 494 height 64
paste textarea "hank you for your order, confirmation of your order is attached. Your order wil…"
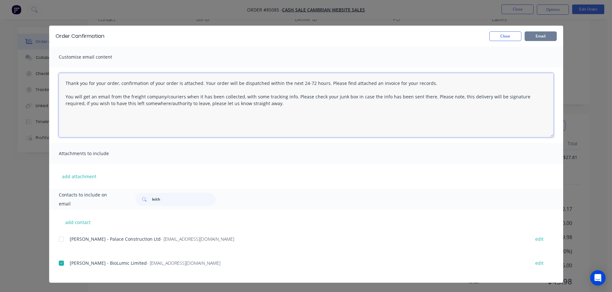
type textarea "Thank you for your order, confirmation of your order is attached. Your order wi…"
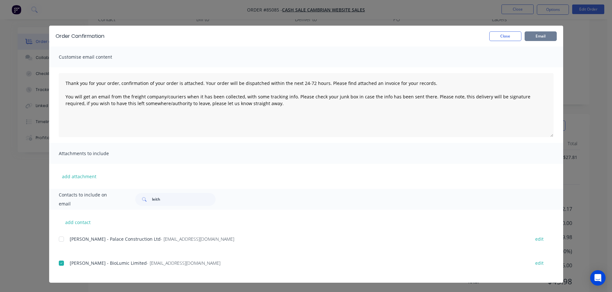
click at [551, 34] on button "Email" at bounding box center [540, 36] width 32 height 10
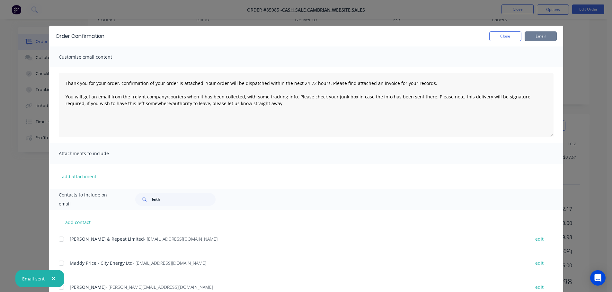
click at [520, 34] on div "Close Email" at bounding box center [521, 36] width 71 height 10
click at [519, 34] on div "Close Email" at bounding box center [521, 36] width 71 height 10
click at [518, 9] on div "Order Confirmation Close Email Customise email content Thank you for your order…" at bounding box center [306, 146] width 612 height 292
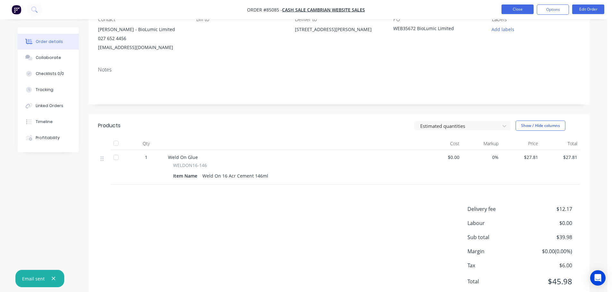
click at [513, 8] on button "Close" at bounding box center [517, 9] width 32 height 10
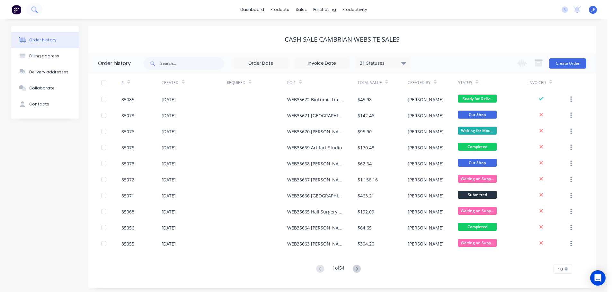
click at [39, 9] on button at bounding box center [34, 9] width 16 height 13
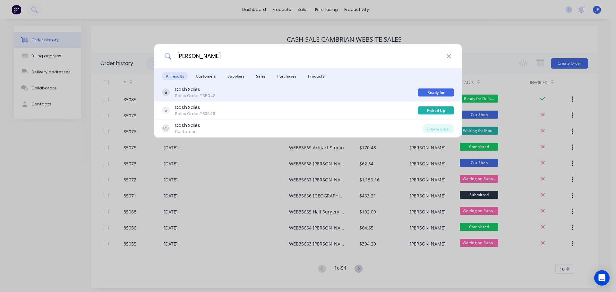
type input "christina"
click at [363, 94] on div "Cash Sales Sales Order #85048" at bounding box center [290, 92] width 256 height 13
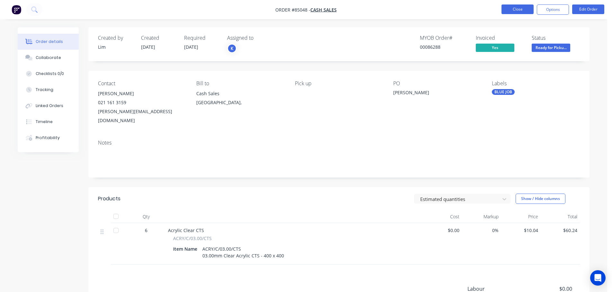
click at [518, 6] on button "Close" at bounding box center [517, 9] width 32 height 10
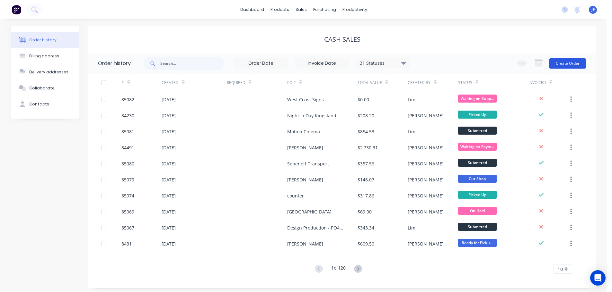
click at [582, 65] on button "Create Order" at bounding box center [567, 63] width 37 height 10
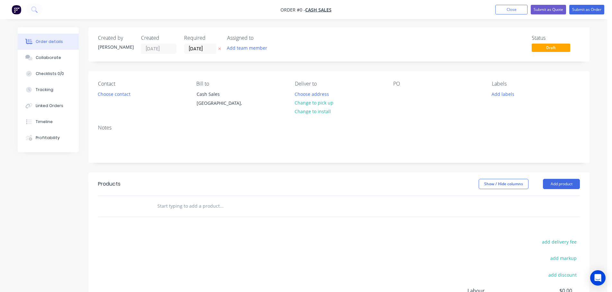
click at [220, 49] on icon "button" at bounding box center [219, 49] width 3 height 3
click at [127, 97] on button "Choose contact" at bounding box center [113, 94] width 39 height 9
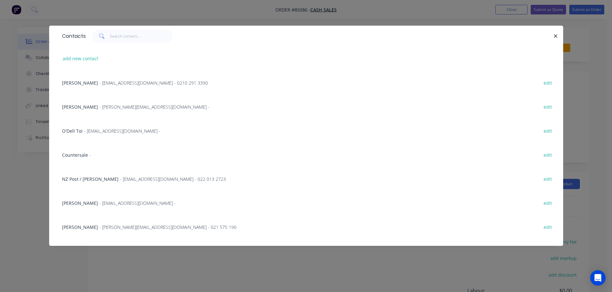
click at [80, 158] on span "Countersale" at bounding box center [75, 155] width 26 height 6
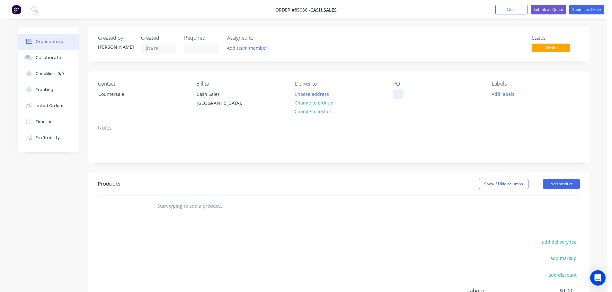
click at [394, 91] on div at bounding box center [398, 94] width 10 height 9
click at [311, 101] on button "Change to pick up" at bounding box center [314, 103] width 46 height 9
click at [224, 207] on input "text" at bounding box center [221, 206] width 128 height 13
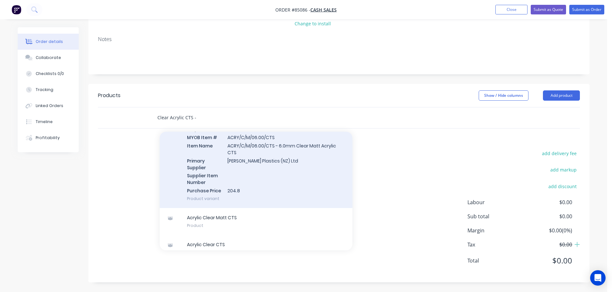
scroll to position [221, 0]
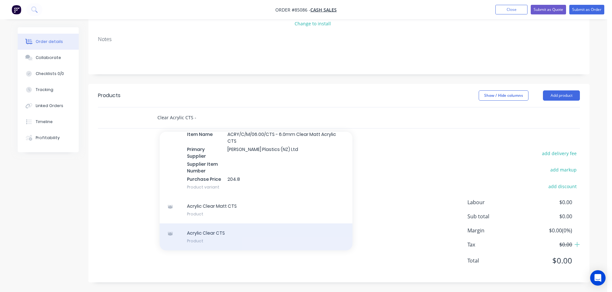
type input "Clear Acrylic CTS -"
click at [213, 231] on div "Acrylic Clear CTS Product" at bounding box center [256, 237] width 193 height 27
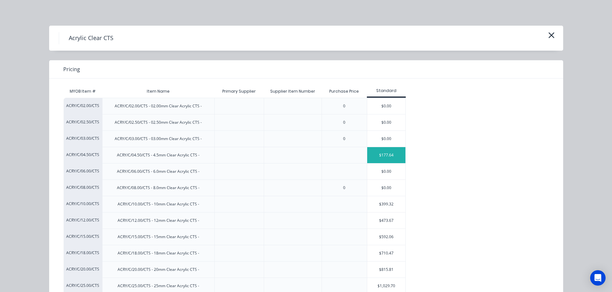
click at [367, 156] on div "$177.64" at bounding box center [386, 155] width 39 height 16
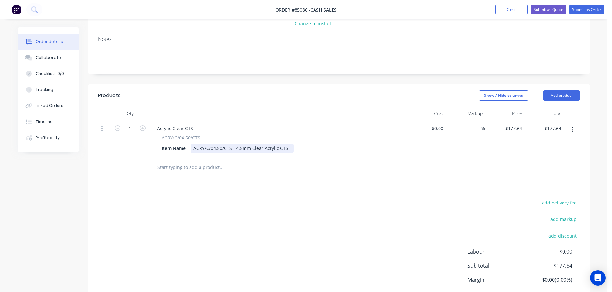
click at [289, 150] on div "ACRY/C/04.50/CTS - 4.5mm Clear Acrylic CTS -" at bounding box center [242, 148] width 103 height 9
click at [291, 149] on div "ACRY/C/04.50/CTS - 4.5mm Clear Acrylic CTS - coffcut" at bounding box center [250, 148] width 119 height 9
click at [507, 129] on input "177.64" at bounding box center [515, 128] width 17 height 9
type input "$20.80"
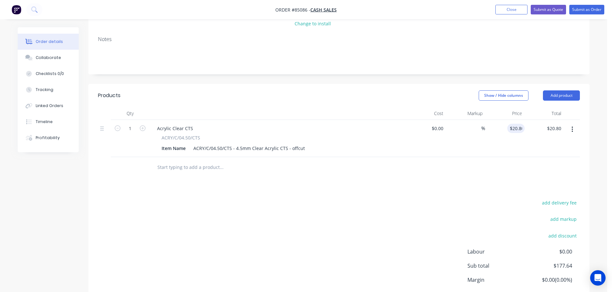
click at [507, 185] on div "Products Show / Hide columns Add product Qty Cost Markup Price Total 1 Acrylic …" at bounding box center [338, 208] width 501 height 248
click at [580, 14] on button "Submit as Order" at bounding box center [586, 10] width 35 height 10
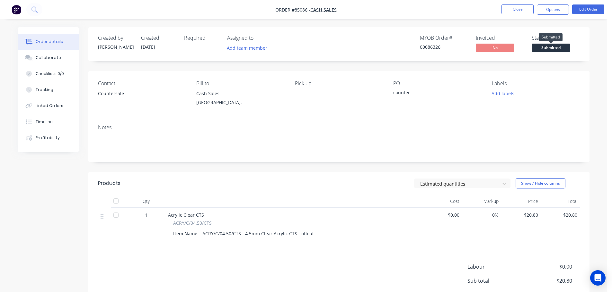
click at [542, 48] on span "Submitted" at bounding box center [550, 48] width 39 height 8
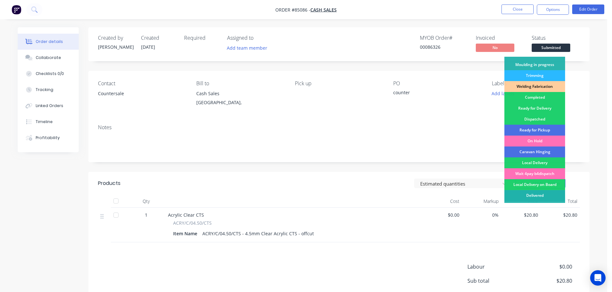
scroll to position [126, 0]
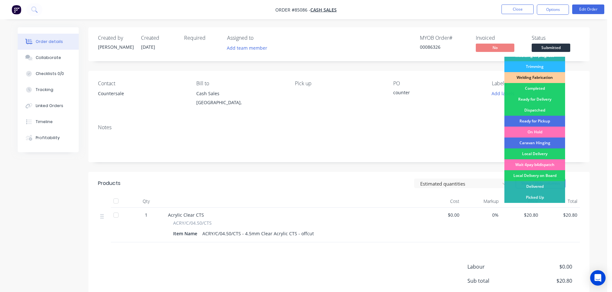
drag, startPoint x: 529, startPoint y: 194, endPoint x: 541, endPoint y: 80, distance: 114.6
click at [529, 194] on div "Picked Up" at bounding box center [534, 197] width 61 height 11
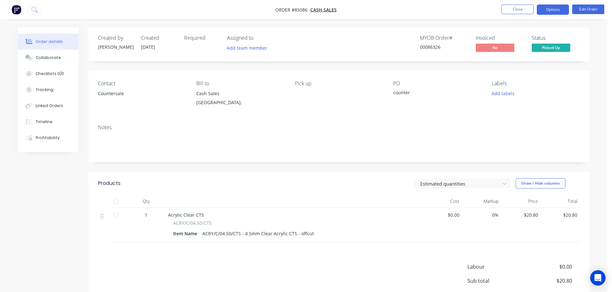
click at [559, 11] on button "Options" at bounding box center [552, 9] width 32 height 10
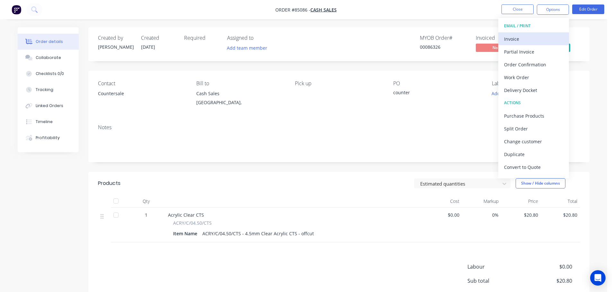
click at [543, 43] on button "Invoice" at bounding box center [533, 38] width 71 height 13
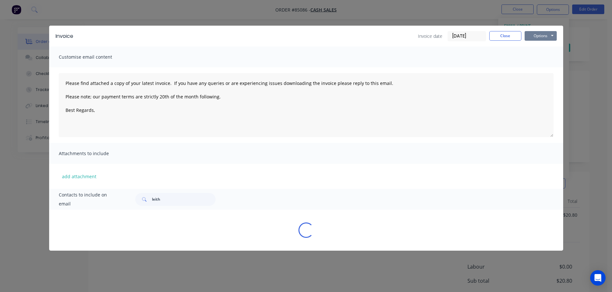
click at [542, 37] on button "Options" at bounding box center [540, 36] width 32 height 10
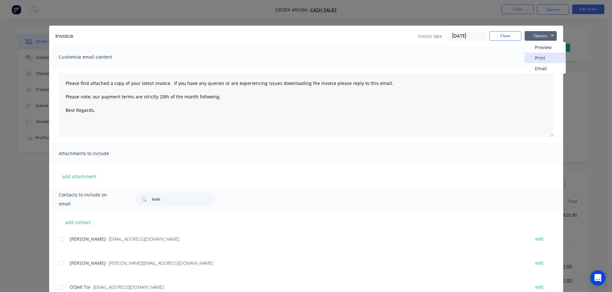
click at [540, 57] on button "Print" at bounding box center [544, 58] width 41 height 11
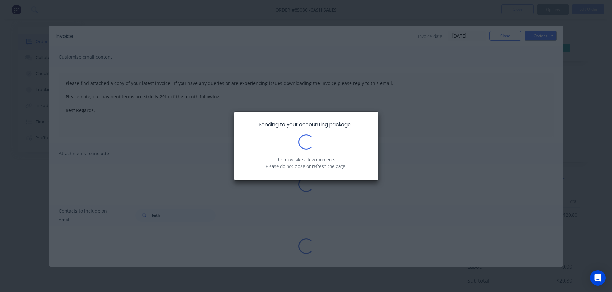
type textarea "Please find attached a copy of your latest invoice. If you have any queries or …"
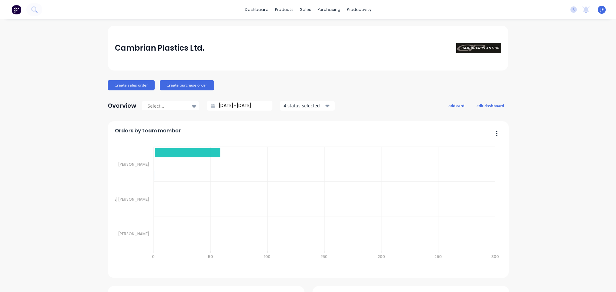
click at [29, 12] on button at bounding box center [34, 9] width 16 height 13
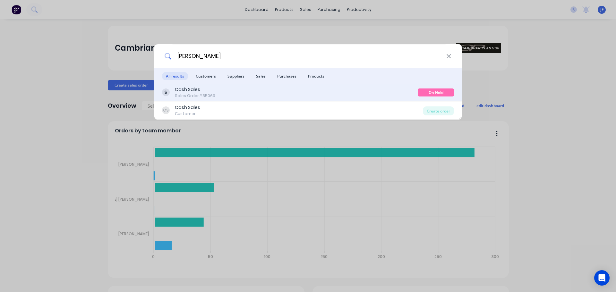
type input "[PERSON_NAME]"
click at [252, 97] on div "Cash Sales Sales Order #85069" at bounding box center [290, 92] width 256 height 13
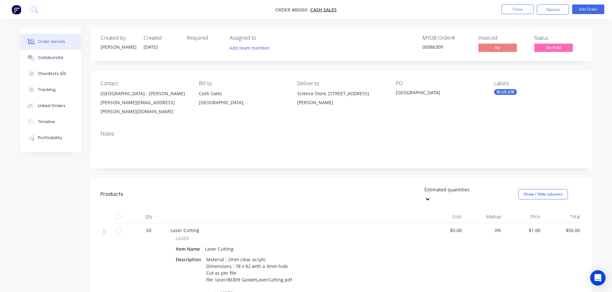
click at [546, 47] on span "On Hold" at bounding box center [553, 48] width 39 height 8
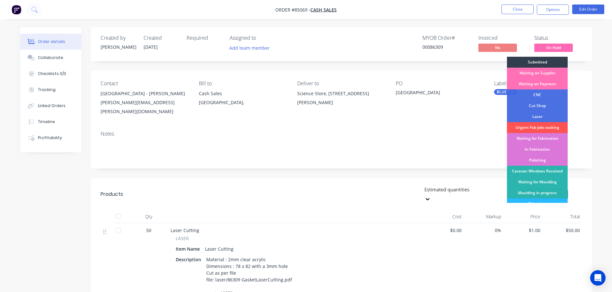
drag, startPoint x: 548, startPoint y: 115, endPoint x: 540, endPoint y: 68, distance: 47.6
click at [548, 115] on div "Laser" at bounding box center [537, 116] width 61 height 11
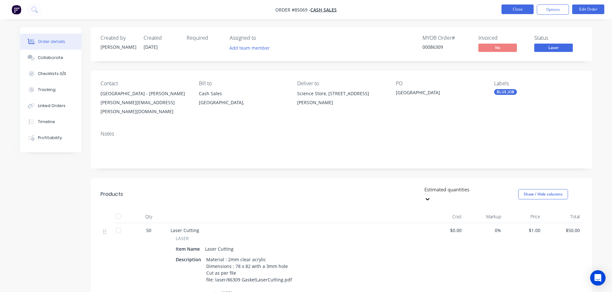
click at [514, 9] on button "Close" at bounding box center [517, 9] width 32 height 10
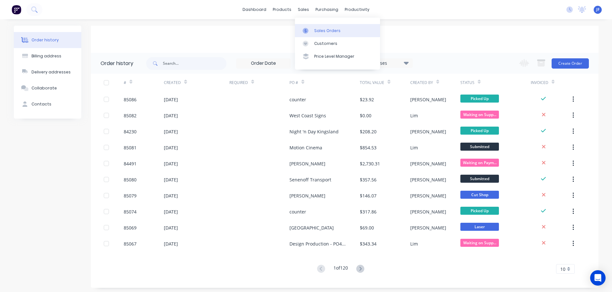
click at [315, 31] on div "Sales Orders" at bounding box center [327, 31] width 26 height 6
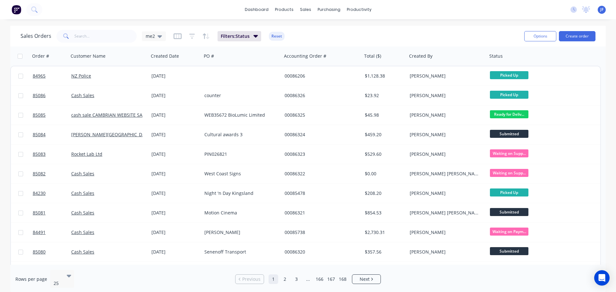
click at [145, 11] on div "dashboard products sales purchasing productivity dashboard products Product Cat…" at bounding box center [308, 9] width 616 height 19
click at [120, 37] on input "text" at bounding box center [105, 36] width 63 height 13
type input "nick"
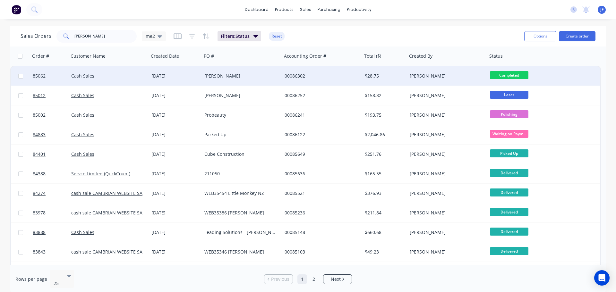
click at [264, 74] on div "Nick" at bounding box center [240, 76] width 71 height 6
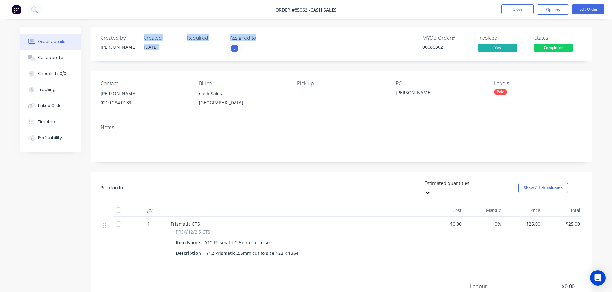
drag, startPoint x: 143, startPoint y: 38, endPoint x: 267, endPoint y: 38, distance: 124.2
click at [267, 38] on div "Created by Jess Created 03/10/25 Required Assigned to J" at bounding box center [196, 44] width 193 height 19
click at [267, 38] on div "Assigned to" at bounding box center [262, 38] width 64 height 6
click at [557, 49] on span "Completed" at bounding box center [553, 48] width 39 height 8
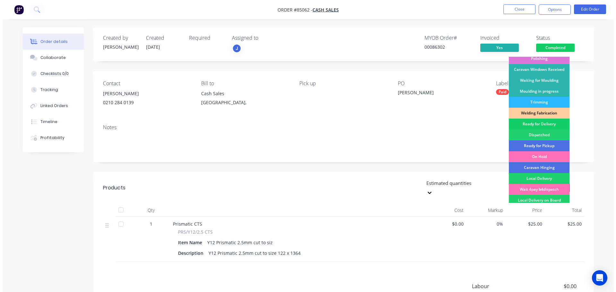
scroll to position [126, 0]
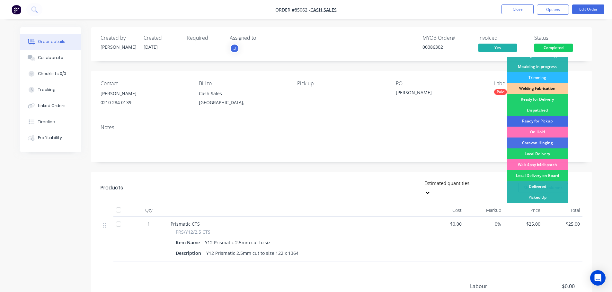
drag, startPoint x: 542, startPoint y: 121, endPoint x: 554, endPoint y: 44, distance: 78.0
click at [542, 121] on div "Ready for Pickup" at bounding box center [537, 121] width 61 height 11
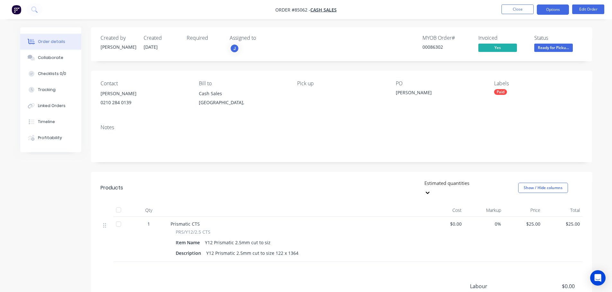
click at [551, 6] on button "Options" at bounding box center [552, 9] width 32 height 10
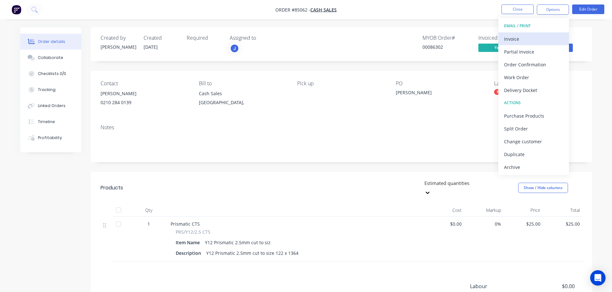
click at [533, 38] on div "Invoice" at bounding box center [533, 38] width 59 height 9
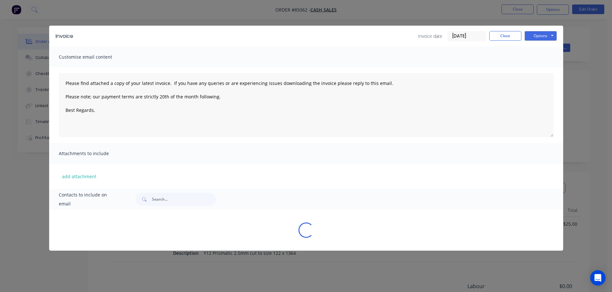
click at [538, 37] on button "Options" at bounding box center [540, 36] width 32 height 10
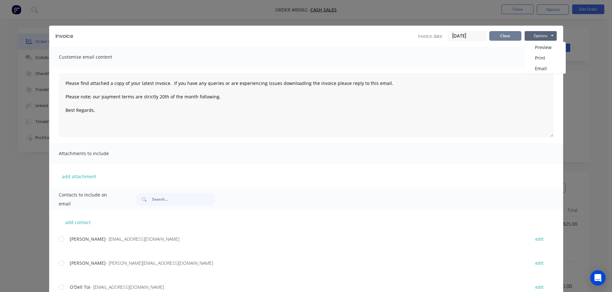
click at [512, 38] on button "Close" at bounding box center [505, 36] width 32 height 10
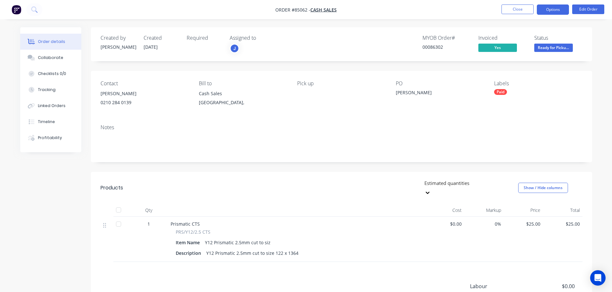
click at [553, 12] on button "Options" at bounding box center [552, 9] width 32 height 10
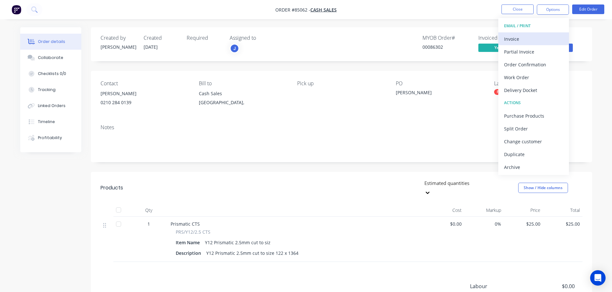
click at [552, 34] on div "Invoice" at bounding box center [533, 38] width 59 height 9
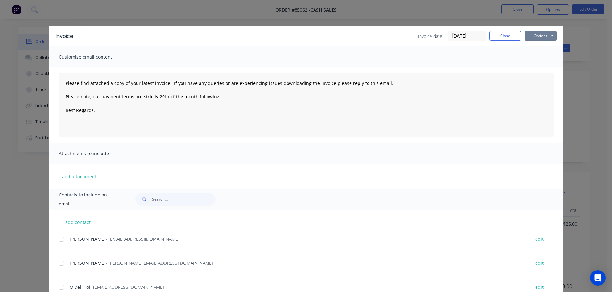
click at [552, 34] on button "Options" at bounding box center [540, 36] width 32 height 10
click at [544, 62] on button "Print" at bounding box center [544, 58] width 41 height 11
click at [46, 8] on div "Invoice Invoice date 06/10/25 Close Options Preview Print Email Customise email…" at bounding box center [306, 146] width 612 height 292
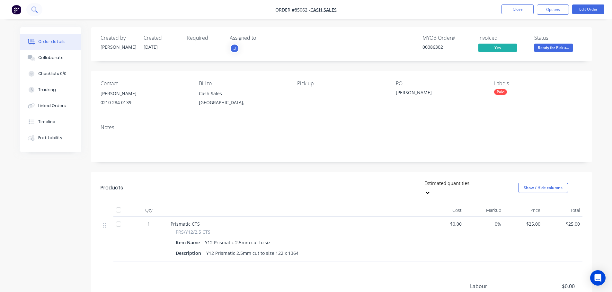
click at [37, 9] on icon at bounding box center [34, 9] width 6 height 6
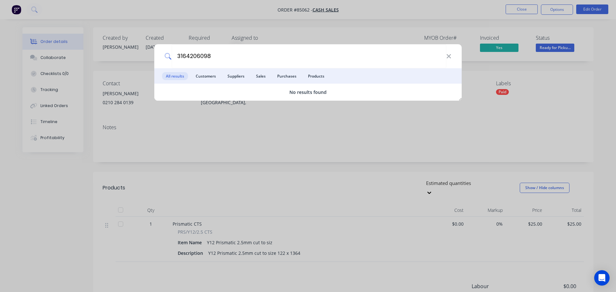
type input "3164206098"
drag, startPoint x: 242, startPoint y: 33, endPoint x: 404, endPoint y: 18, distance: 162.5
click at [248, 33] on div "3164206098 All results Customers Suppliers Sales Purchases Products No results …" at bounding box center [308, 146] width 616 height 292
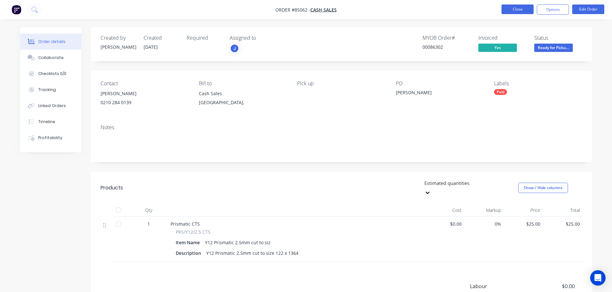
click at [526, 10] on button "Close" at bounding box center [517, 9] width 32 height 10
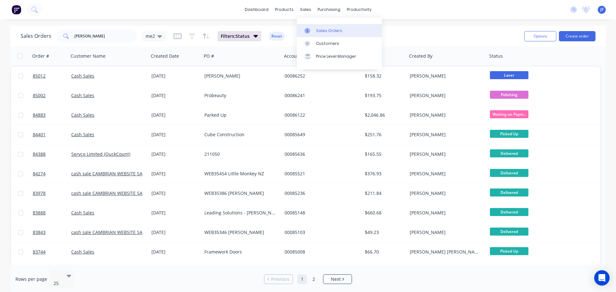
click at [330, 36] on link "Sales Orders" at bounding box center [339, 30] width 85 height 13
click at [115, 34] on input "nick" at bounding box center [105, 36] width 63 height 13
paste input "3164206098"
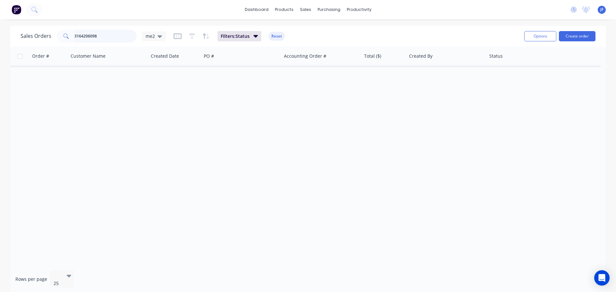
click at [98, 36] on input "3164206098" at bounding box center [105, 36] width 63 height 13
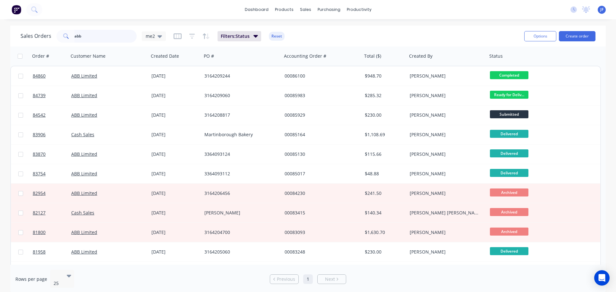
click at [118, 37] on input "abb" at bounding box center [105, 36] width 63 height 13
paste input "3164206098"
paste input "text"
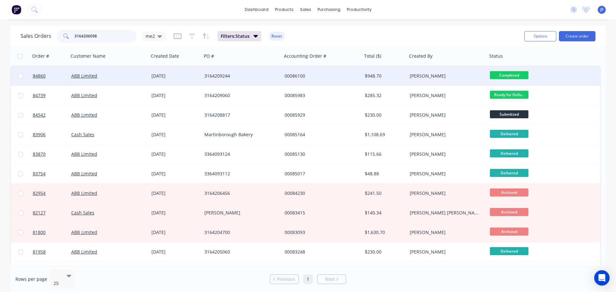
type input "3164206098"
click at [175, 66] on div "25 Sep 2025" at bounding box center [175, 75] width 53 height 19
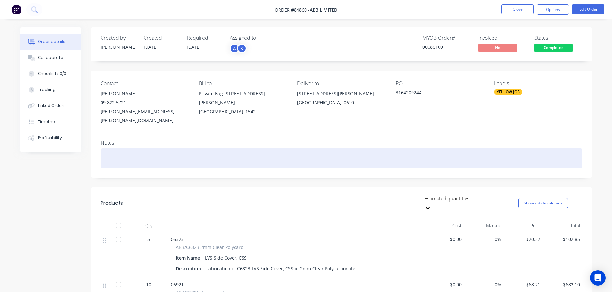
click at [402, 149] on div at bounding box center [341, 159] width 482 height 20
paste div
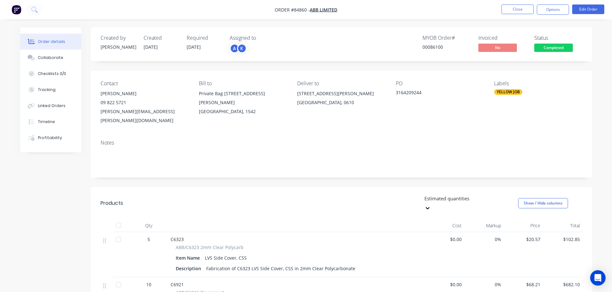
click at [247, 115] on div "Bill to Private Bag 92609 Symonds Street Auckland, 1542" at bounding box center [243, 103] width 88 height 45
click at [519, 12] on button "Close" at bounding box center [517, 9] width 32 height 10
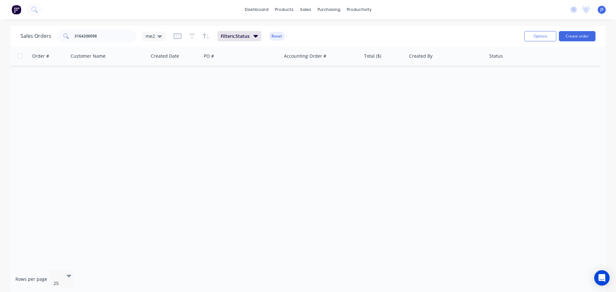
click at [20, 8] on img at bounding box center [17, 10] width 10 height 10
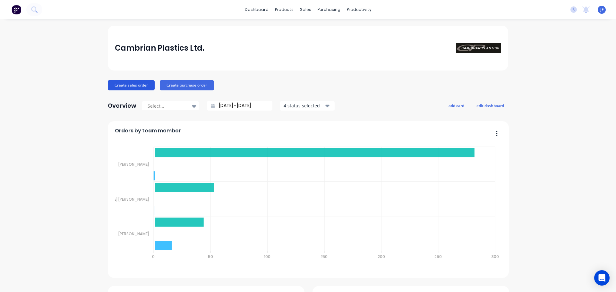
click at [139, 86] on button "Create sales order" at bounding box center [131, 85] width 47 height 10
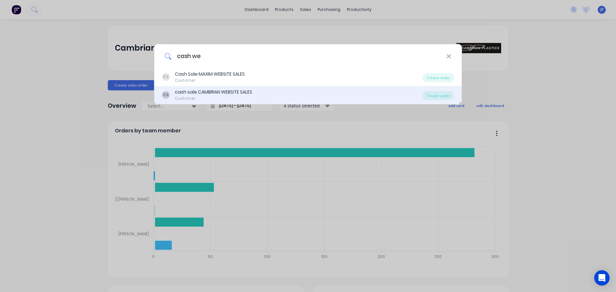
type input "cash we"
click at [236, 94] on div "cash sale CAMBRIAN WEBSITE SALES" at bounding box center [213, 92] width 77 height 7
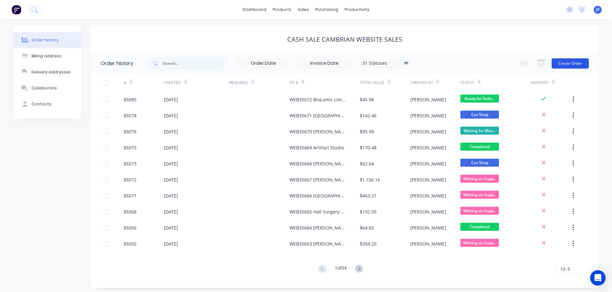
click at [580, 65] on button "Create Order" at bounding box center [569, 63] width 37 height 10
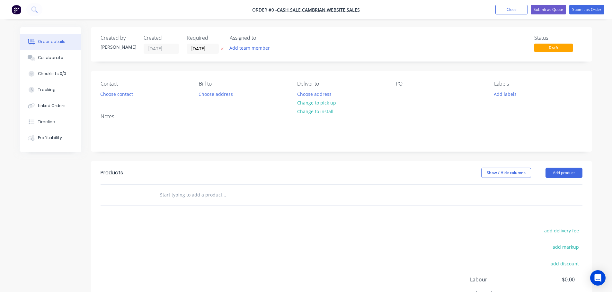
click at [219, 51] on div at bounding box center [222, 49] width 7 height 10
click at [222, 51] on button "button" at bounding box center [222, 48] width 7 height 7
click at [122, 93] on button "Choose contact" at bounding box center [116, 94] width 39 height 9
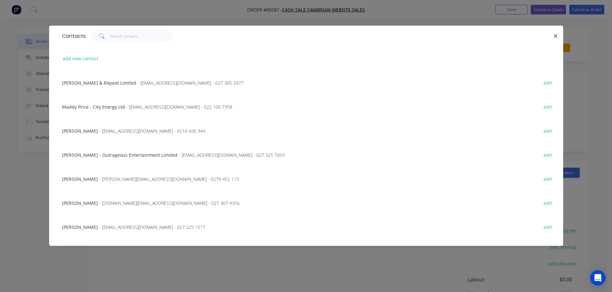
drag, startPoint x: 129, startPoint y: 27, endPoint x: 126, endPoint y: 36, distance: 9.4
click at [128, 28] on div "Contacts" at bounding box center [306, 36] width 514 height 21
click at [126, 37] on input "text" at bounding box center [141, 36] width 63 height 13
paste input "[PERSON_NAME]"
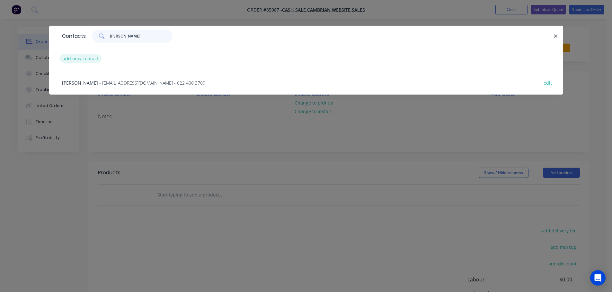
type input "[PERSON_NAME]"
click at [88, 59] on button "add new contact" at bounding box center [80, 58] width 42 height 9
select select "NZ"
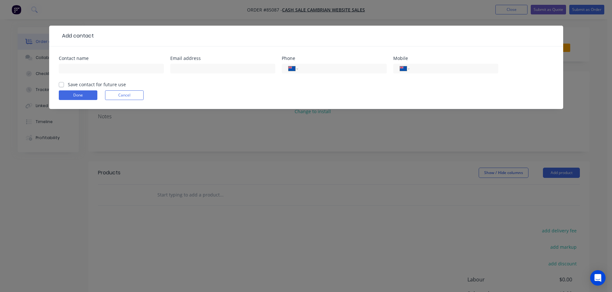
click at [118, 99] on button "Cancel" at bounding box center [124, 96] width 39 height 10
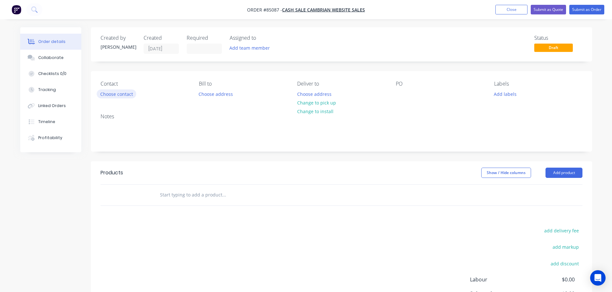
click at [125, 91] on button "Choose contact" at bounding box center [116, 94] width 39 height 9
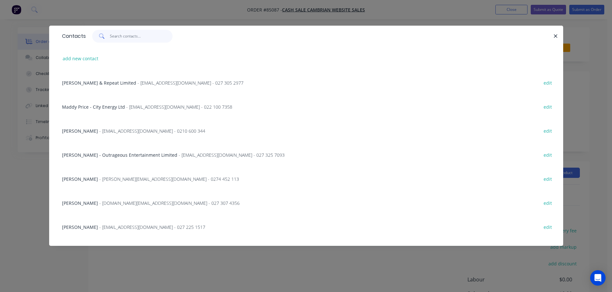
click at [144, 38] on input "text" at bounding box center [141, 36] width 63 height 13
paste input "[PERSON_NAME]"
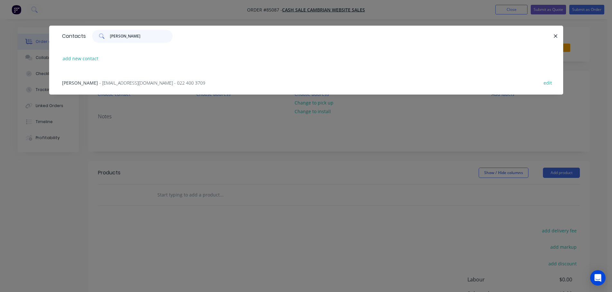
type input "[PERSON_NAME]"
click at [143, 82] on span "- [EMAIL_ADDRESS][DOMAIN_NAME] - 022 400 3709" at bounding box center [152, 83] width 106 height 6
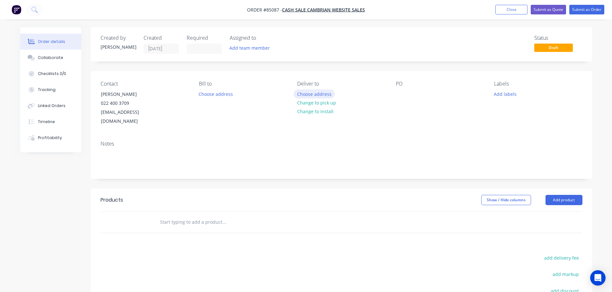
click at [300, 96] on button "Choose address" at bounding box center [313, 94] width 41 height 9
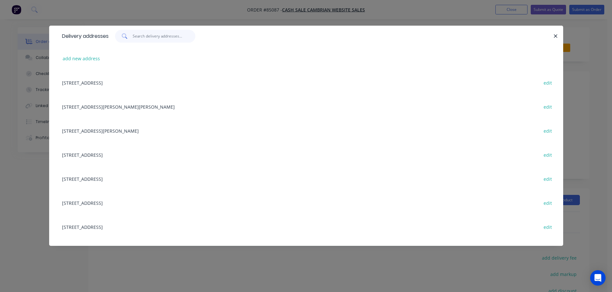
click at [148, 40] on input "text" at bounding box center [164, 36] width 63 height 13
drag, startPoint x: 76, startPoint y: 68, endPoint x: 76, endPoint y: 60, distance: 8.0
click at [76, 67] on div "add new address" at bounding box center [306, 59] width 494 height 24
click at [76, 60] on button "add new address" at bounding box center [81, 58] width 44 height 9
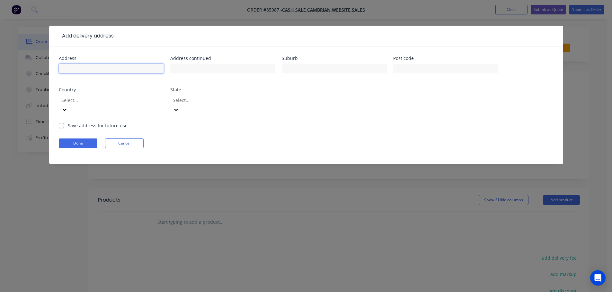
click at [78, 70] on input "text" at bounding box center [111, 69] width 105 height 10
paste input "[STREET_ADDRESS][PERSON_NAME]"
type input "[STREET_ADDRESS][PERSON_NAME]"
click at [87, 140] on form "Address [STREET_ADDRESS][PERSON_NAME] Address continued Suburb Post code Countr…" at bounding box center [306, 110] width 494 height 108
drag, startPoint x: 86, startPoint y: 135, endPoint x: 98, endPoint y: 71, distance: 64.6
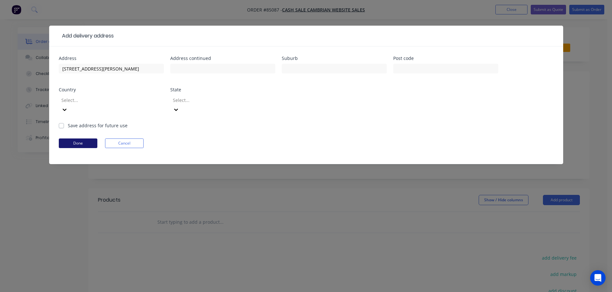
click at [86, 139] on button "Done" at bounding box center [78, 144] width 39 height 10
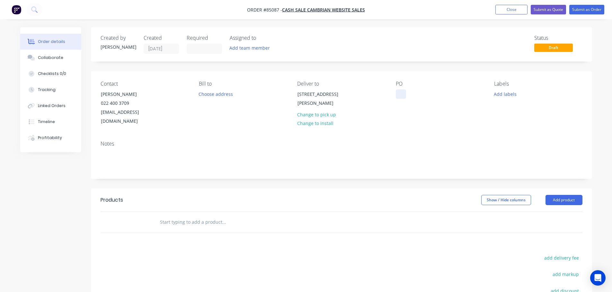
click at [399, 99] on div at bounding box center [401, 94] width 10 height 9
drag, startPoint x: 100, startPoint y: 95, endPoint x: 266, endPoint y: 94, distance: 165.0
click at [172, 95] on div "Contact [PERSON_NAME] [PHONE_NUMBER] [EMAIL_ADDRESS][DOMAIN_NAME]" at bounding box center [144, 103] width 88 height 45
copy div "[PERSON_NAME]"
click at [425, 94] on div "WEB35673" at bounding box center [412, 94] width 33 height 9
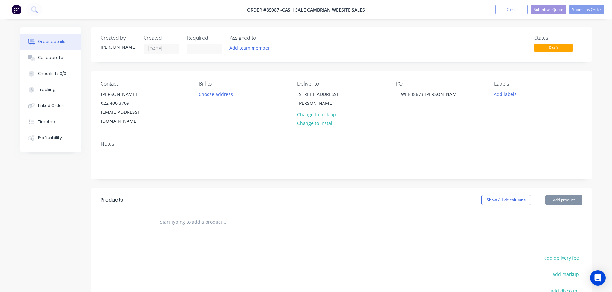
click at [227, 216] on input "text" at bounding box center [224, 222] width 128 height 13
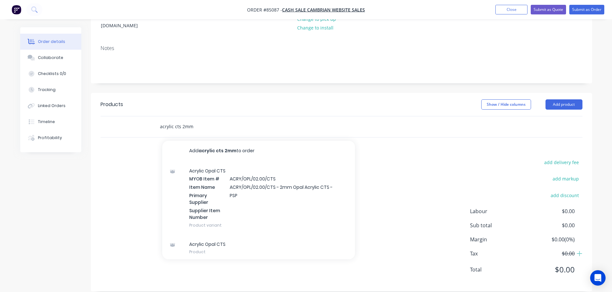
scroll to position [2, 0]
drag, startPoint x: 120, startPoint y: 216, endPoint x: 124, endPoint y: 206, distance: 10.4
click at [120, 215] on div "add delivery fee add markup add discount Labour $0.00 Sub total $0.00 Margin $0…" at bounding box center [341, 220] width 482 height 124
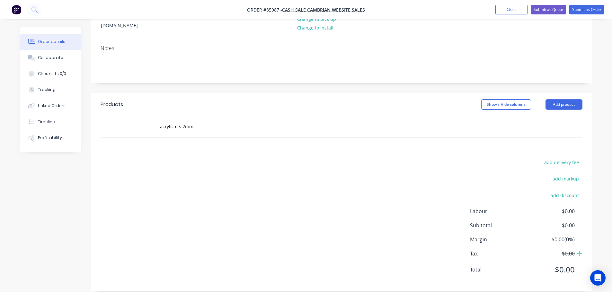
drag, startPoint x: 205, startPoint y: 96, endPoint x: 200, endPoint y: 119, distance: 24.0
click at [205, 100] on div "Show / Hide columns Add product" at bounding box center [392, 105] width 379 height 10
click at [200, 120] on input "acrylic cts 2mm" at bounding box center [224, 126] width 128 height 13
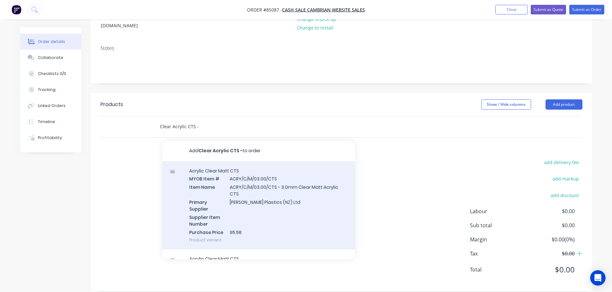
scroll to position [221, 0]
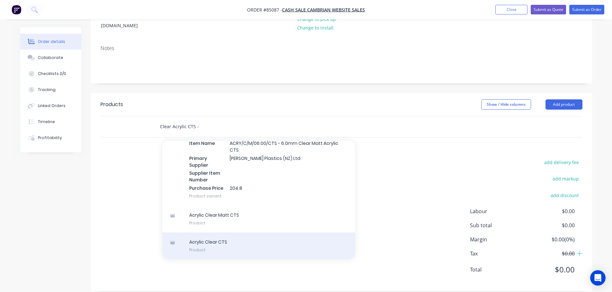
type input "Clear Acrylic CTS -"
click at [211, 244] on div "Acrylic Clear CTS Product" at bounding box center [258, 246] width 193 height 27
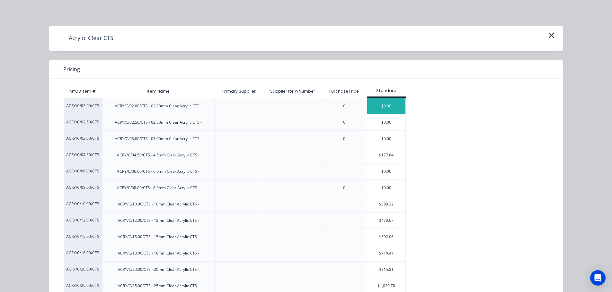
click at [379, 100] on div "$0.00" at bounding box center [386, 106] width 39 height 16
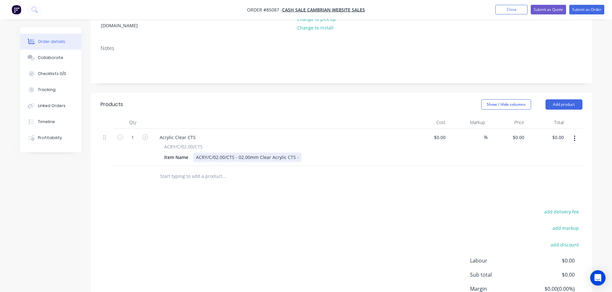
click at [298, 153] on div "Item Name ACRY/C/02.00/CTS - 02.00mm Clear Acrylic CTS -" at bounding box center [278, 157] width 235 height 9
click at [548, 129] on div "$0.00 $0.00" at bounding box center [546, 147] width 39 height 37
click at [556, 133] on input "0.00" at bounding box center [558, 137] width 15 height 9
type input "33.49"
type input "$33.49"
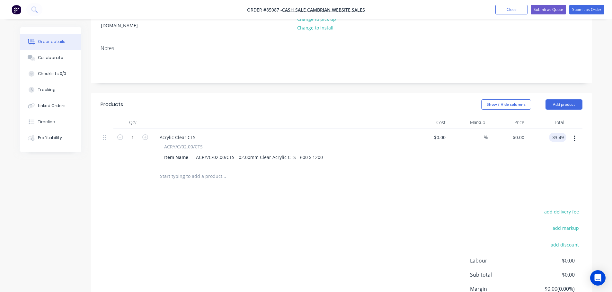
type input "$33.49"
click at [536, 166] on div at bounding box center [341, 176] width 482 height 21
click at [221, 170] on input "text" at bounding box center [224, 176] width 128 height 13
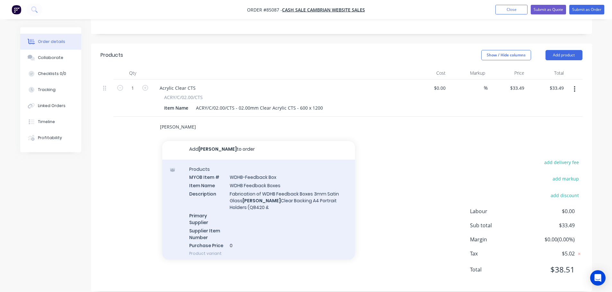
scroll to position [0, 0]
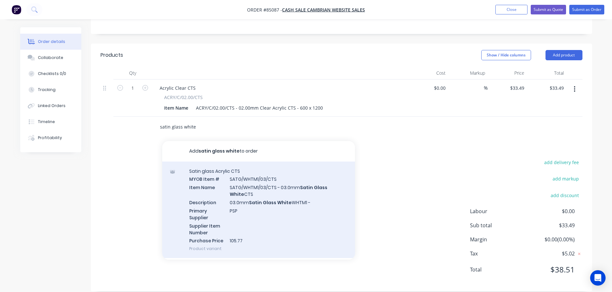
type input "satin glass white"
click at [277, 200] on div "Satin glass Acrylic CTS MYOB Item # SATG/WHTM1/03/CTS Item Name SATG/WHTM1/03/C…" at bounding box center [258, 210] width 193 height 97
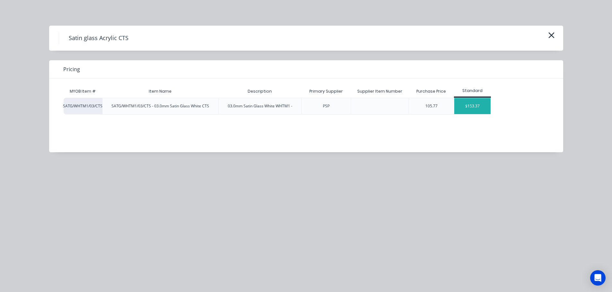
click at [465, 101] on div "$153.37" at bounding box center [472, 106] width 36 height 16
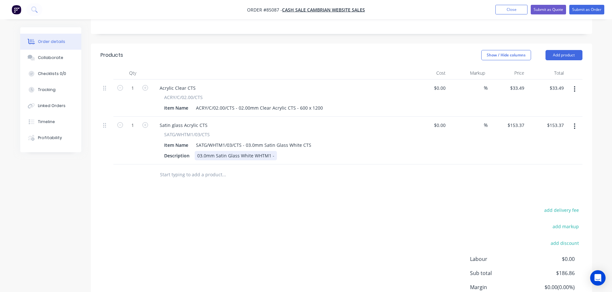
click at [271, 151] on div "03.0mm Satin Glass White WHTM1 -" at bounding box center [236, 155] width 82 height 9
click at [273, 151] on div "03.0mm Satin Glass White WHTM1 -" at bounding box center [236, 155] width 82 height 9
click at [555, 121] on input "153.37" at bounding box center [557, 125] width 17 height 9
type input "56.49"
type input "$56.49"
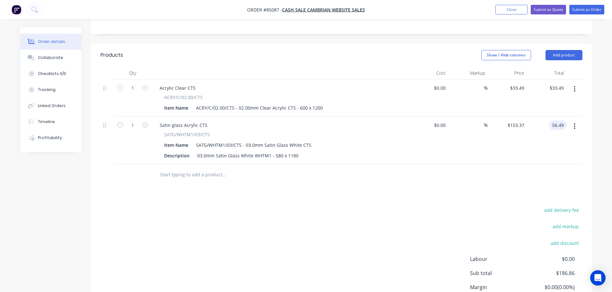
type input "$56.49"
click at [504, 178] on div "Products Show / Hide columns Add product Qty Cost Markup Price Total 1 Acrylic …" at bounding box center [341, 192] width 501 height 296
click at [558, 206] on button "add delivery fee" at bounding box center [561, 210] width 41 height 9
type input "12"
click at [238, 229] on div "Delivery fee Delivery fee Delivery fee name (Optional) 12 12 $0 add markup add …" at bounding box center [341, 267] width 482 height 122
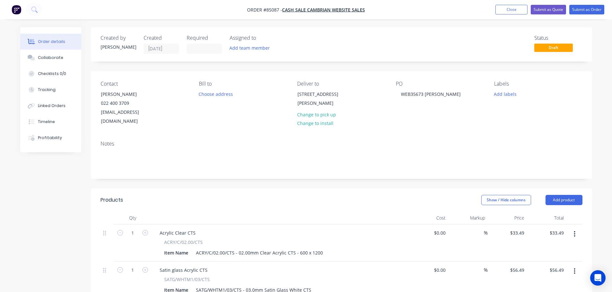
scroll to position [128, 0]
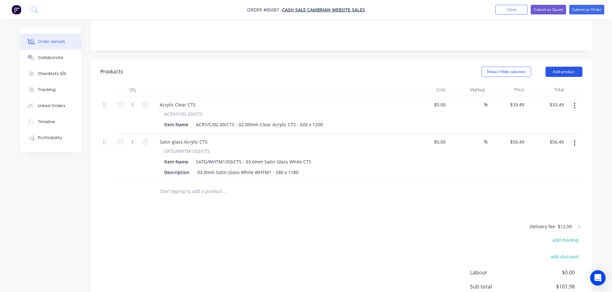
click at [563, 67] on button "Add product" at bounding box center [563, 72] width 37 height 10
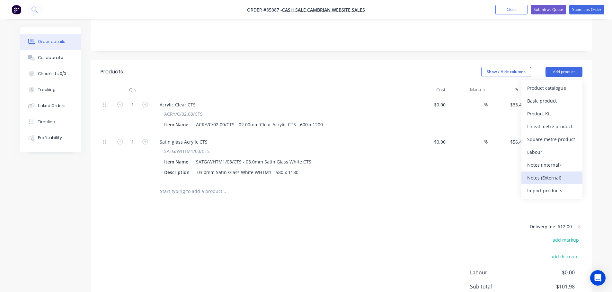
click at [552, 173] on div "Notes (External)" at bounding box center [551, 177] width 49 height 9
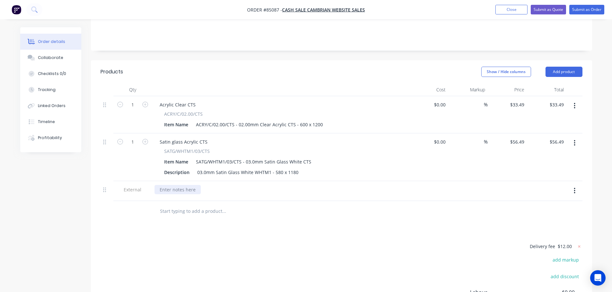
click at [172, 185] on div at bounding box center [177, 189] width 46 height 9
paste div
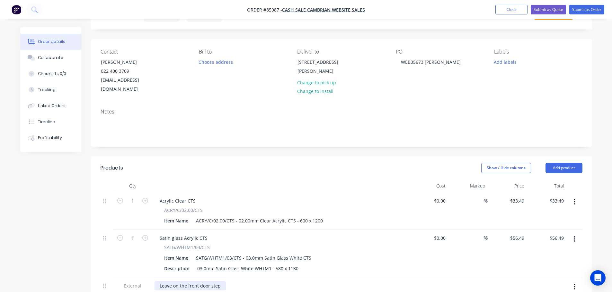
scroll to position [0, 0]
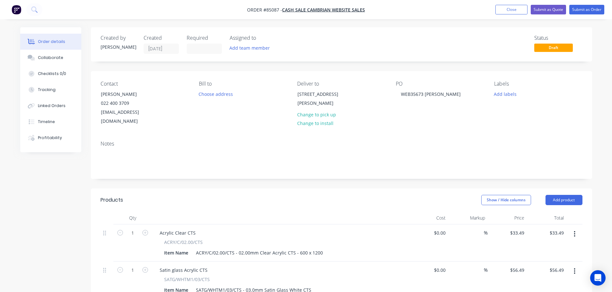
click at [521, 91] on div "Add labels" at bounding box center [538, 94] width 88 height 9
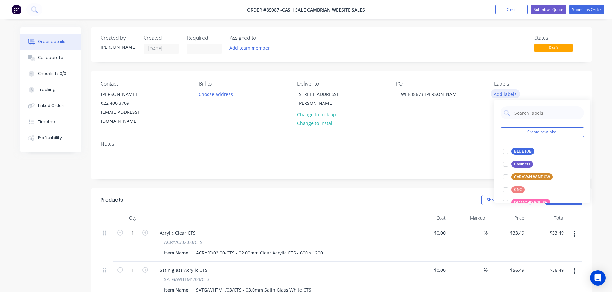
click at [515, 91] on button "Add labels" at bounding box center [505, 94] width 30 height 9
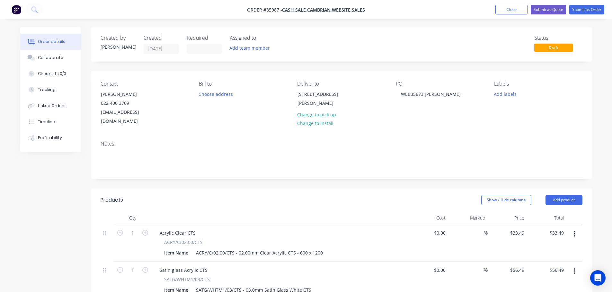
click at [505, 89] on div "Labels Add labels" at bounding box center [538, 103] width 88 height 45
click at [509, 96] on button "Add labels" at bounding box center [505, 94] width 30 height 9
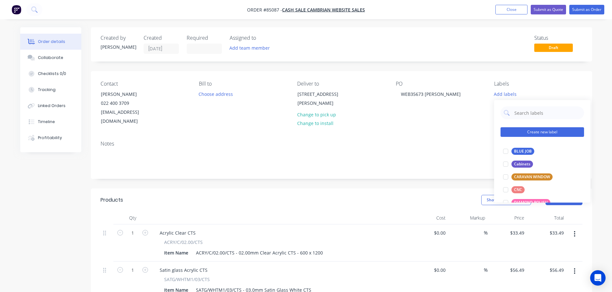
drag, startPoint x: 517, startPoint y: 147, endPoint x: 523, endPoint y: 130, distance: 17.7
click at [517, 147] on div "BLUE JOB edit" at bounding box center [541, 151] width 83 height 13
click at [527, 152] on div "BLUE JOB" at bounding box center [522, 151] width 23 height 7
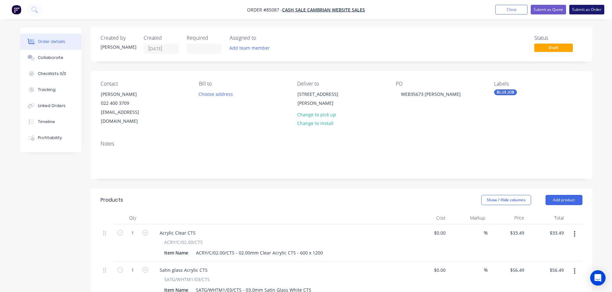
click at [584, 7] on button "Submit as Order" at bounding box center [586, 10] width 35 height 10
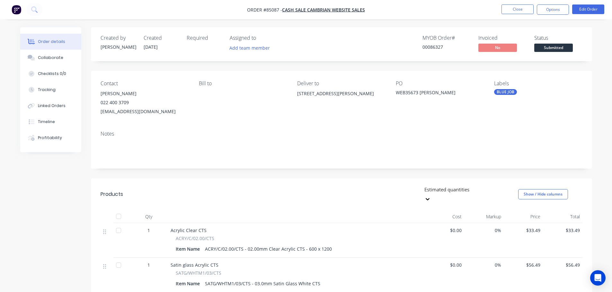
click at [436, 50] on div "00086327" at bounding box center [446, 47] width 48 height 7
click at [434, 47] on div "00086327" at bounding box center [446, 47] width 48 height 7
copy div "00086327"
click at [562, 12] on button "Options" at bounding box center [552, 9] width 32 height 10
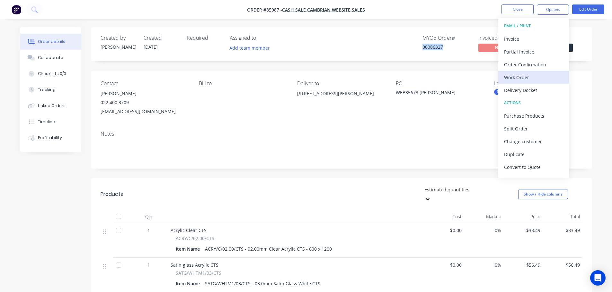
click at [534, 75] on div "Work Order" at bounding box center [533, 77] width 59 height 9
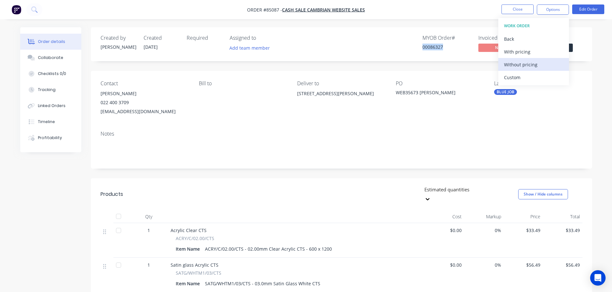
click at [534, 65] on div "Without pricing" at bounding box center [533, 64] width 59 height 9
click at [515, 62] on div "Order Confirmation" at bounding box center [533, 64] width 59 height 9
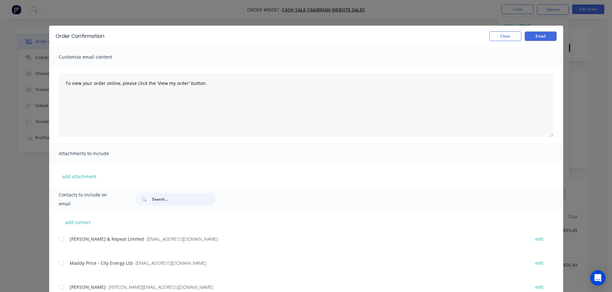
click at [203, 199] on input "text" at bounding box center [184, 199] width 64 height 13
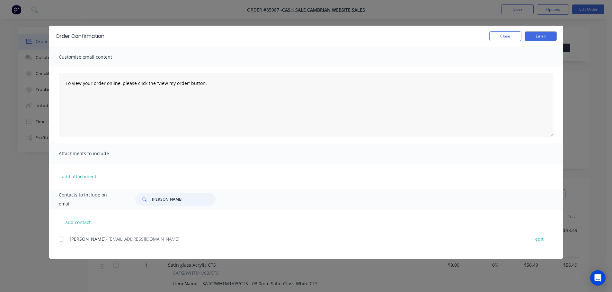
type input "[PERSON_NAME]"
drag, startPoint x: 65, startPoint y: 240, endPoint x: 75, endPoint y: 240, distance: 9.6
click at [65, 240] on div at bounding box center [61, 239] width 13 height 13
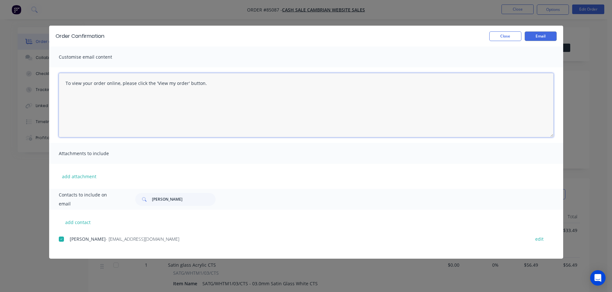
click at [238, 123] on textarea "To view your order online, please click the 'View my order' button." at bounding box center [306, 105] width 494 height 64
paste textarea "[PERSON_NAME] you for your order, confirmation of your order is attached. Your …"
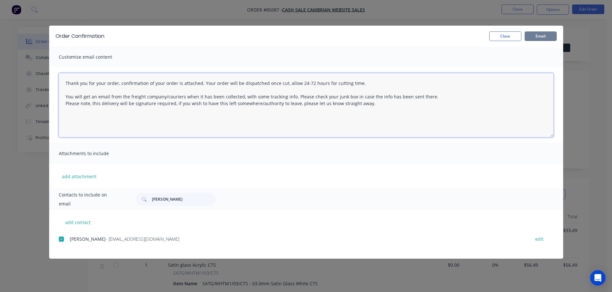
type textarea "Thank you for your order, confirmation of your order is attached. Your order wi…"
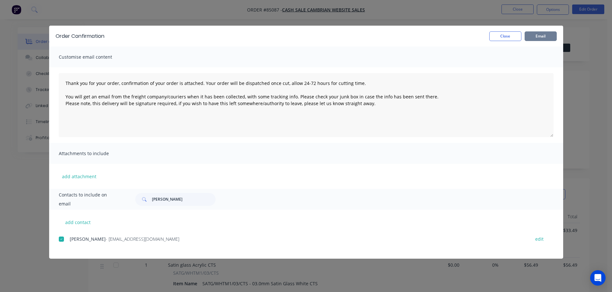
click at [537, 38] on button "Email" at bounding box center [540, 36] width 32 height 10
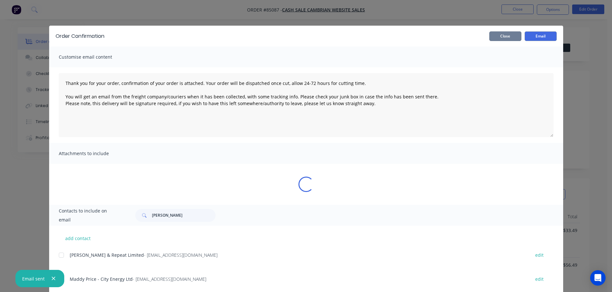
click at [490, 35] on button "Close" at bounding box center [505, 36] width 32 height 10
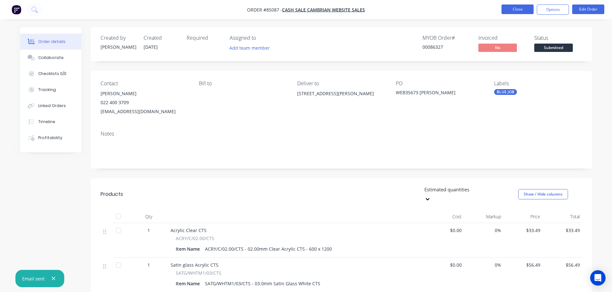
click at [518, 9] on button "Close" at bounding box center [517, 9] width 32 height 10
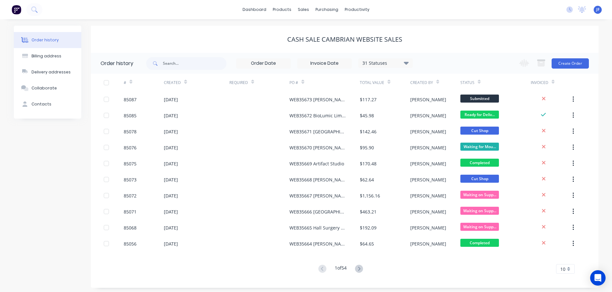
drag, startPoint x: 488, startPoint y: 24, endPoint x: 446, endPoint y: 30, distance: 42.1
click at [486, 24] on div "Order history Billing address Delivery addresses Collaborate Contacts cash sale…" at bounding box center [306, 156] width 612 height 275
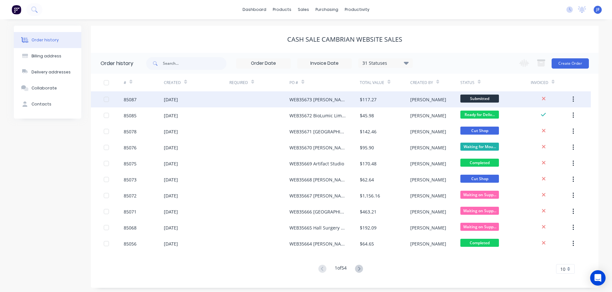
click at [428, 104] on div "[PERSON_NAME]" at bounding box center [435, 99] width 50 height 16
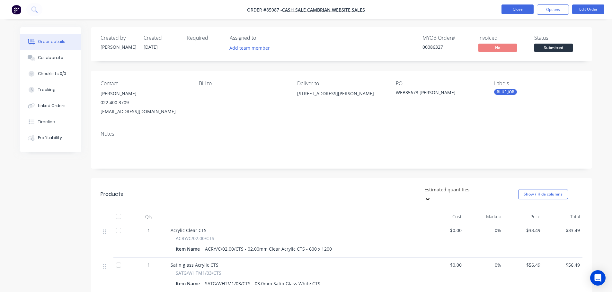
click at [511, 13] on button "Close" at bounding box center [517, 9] width 32 height 10
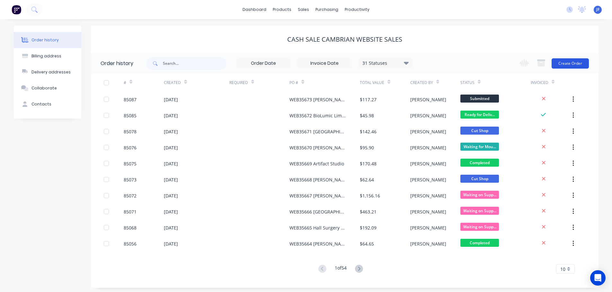
click at [567, 63] on button "Create Order" at bounding box center [569, 63] width 37 height 10
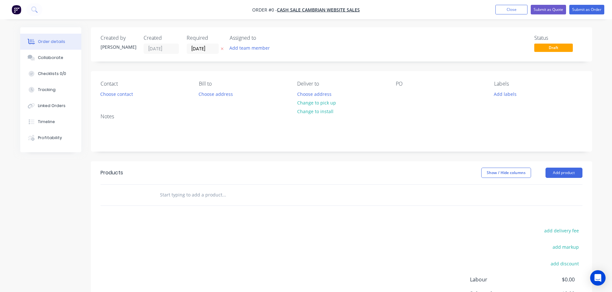
click at [221, 51] on icon "button" at bounding box center [222, 49] width 3 height 4
click at [118, 93] on button "Choose contact" at bounding box center [116, 94] width 39 height 9
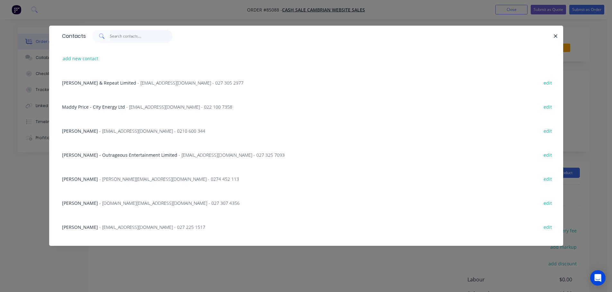
click at [142, 37] on input "text" at bounding box center [141, 36] width 63 height 13
click at [121, 32] on input "text" at bounding box center [141, 36] width 63 height 13
click at [120, 36] on input "text" at bounding box center [141, 36] width 63 height 13
paste input "Thank you for your order, confirmation of your order is attached. Your order wi…"
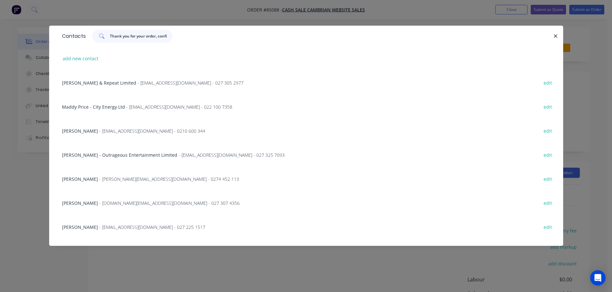
paste input "Thank you for your order, confirmation of your order is attached. Your order wi…"
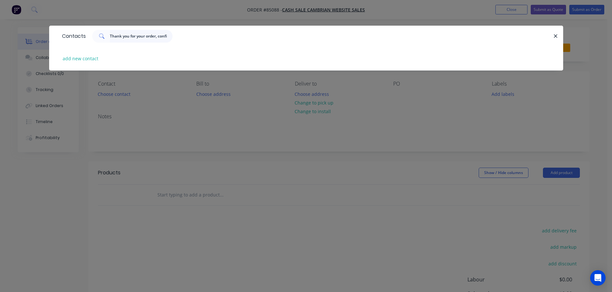
click at [147, 36] on input "Thank you for your order, confirmation of your order is attached. Your order wi…" at bounding box center [141, 36] width 63 height 13
paste input "Punanga Pomana"
type input "Punanga Pomana"
click at [133, 148] on div "Contacts Punanga Pomana add new contact" at bounding box center [306, 146] width 612 height 292
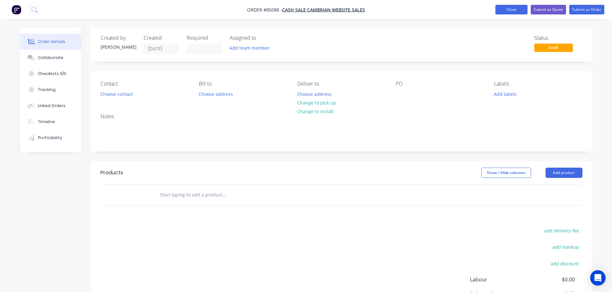
click at [505, 9] on button "Close" at bounding box center [511, 10] width 32 height 10
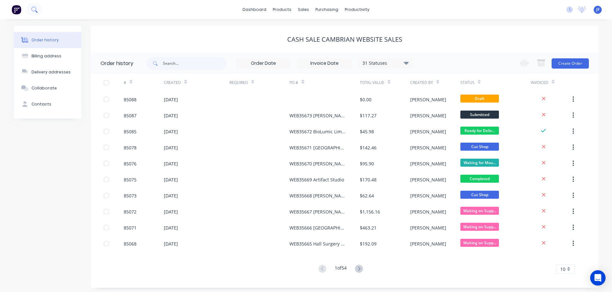
click at [36, 14] on button at bounding box center [34, 9] width 16 height 13
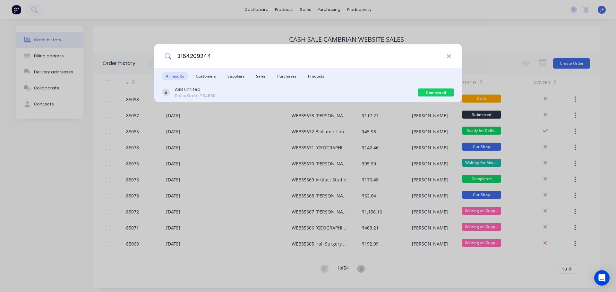
type input "3164209244"
click at [346, 95] on div "ABB Limited Sales Order #84860" at bounding box center [290, 92] width 256 height 13
